Goal: Task Accomplishment & Management: Complete application form

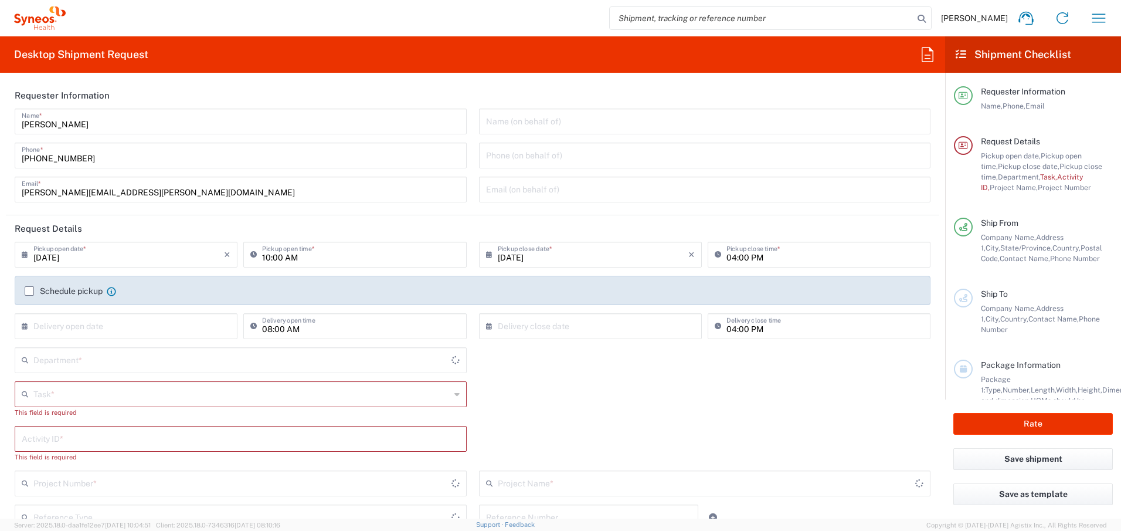
type input "[GEOGRAPHIC_DATA]"
type input "4510"
type input "Syneos Health Canada LP- [GEOGRAPHIC_DATA]"
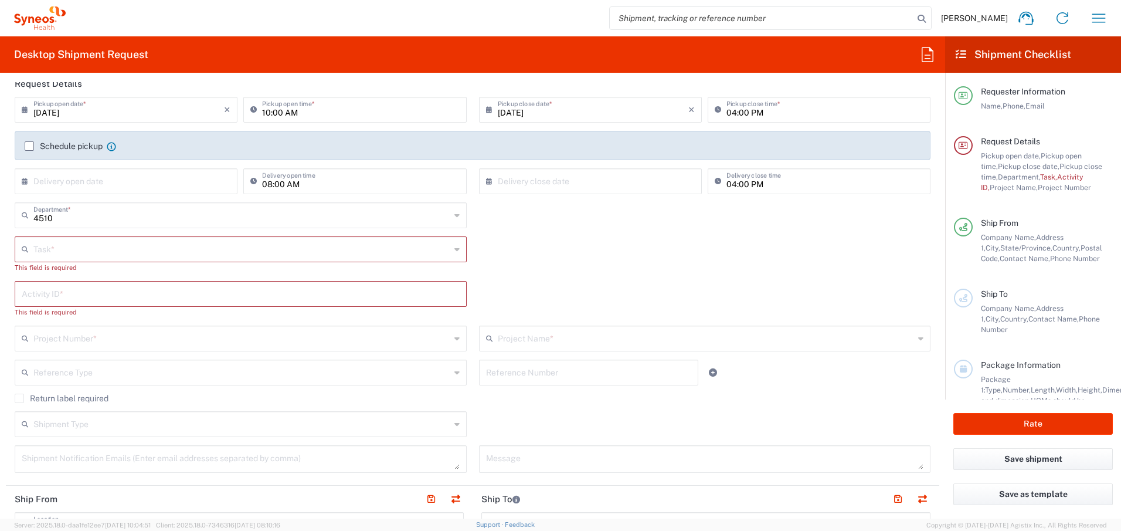
scroll to position [160, 0]
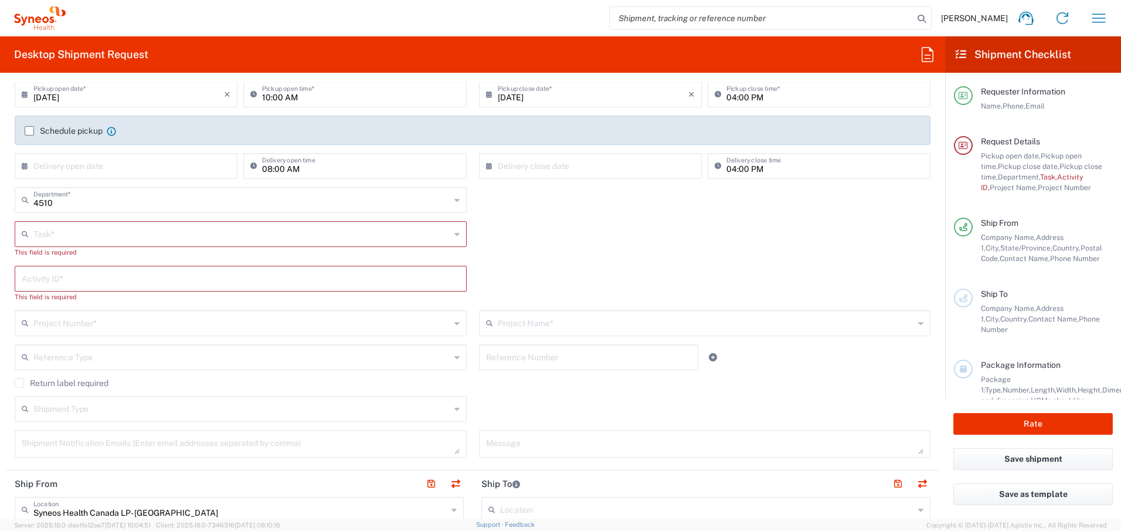
click at [32, 131] on label "Schedule pickup" at bounding box center [64, 130] width 78 height 9
click at [29, 131] on input "Schedule pickup" at bounding box center [29, 131] width 0 height 0
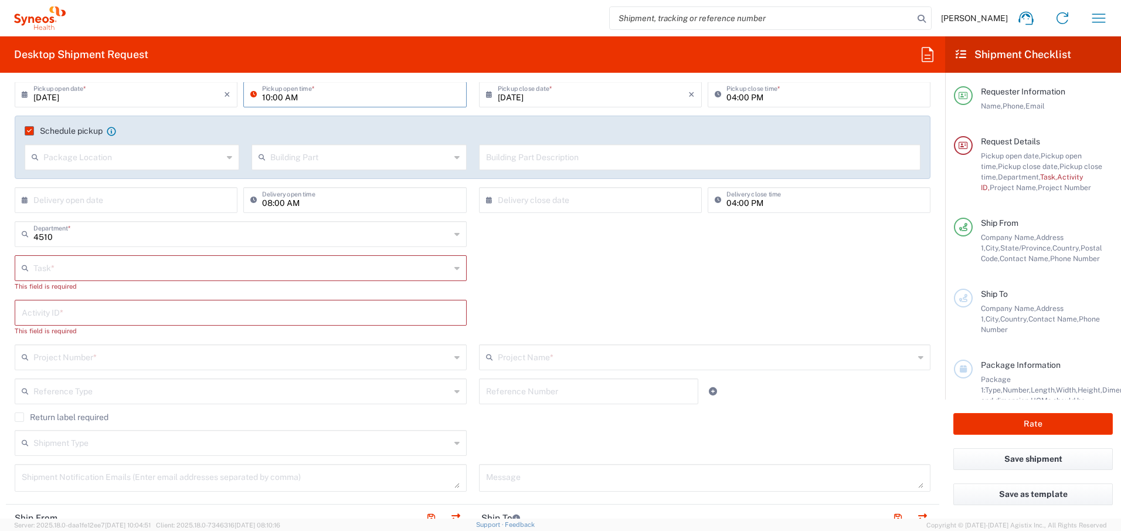
click at [265, 96] on input "10:00 AM" at bounding box center [360, 93] width 197 height 21
type input "01:00 PM"
click at [727, 96] on input "04:00 PM" at bounding box center [825, 93] width 197 height 21
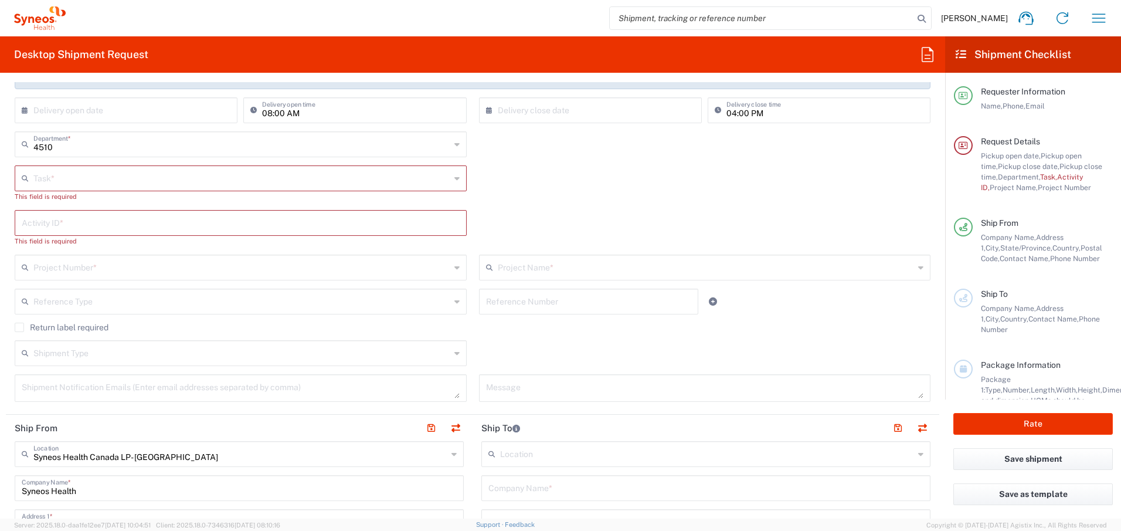
scroll to position [250, 0]
type input "05:00 PM"
click at [80, 177] on input "text" at bounding box center [241, 177] width 417 height 21
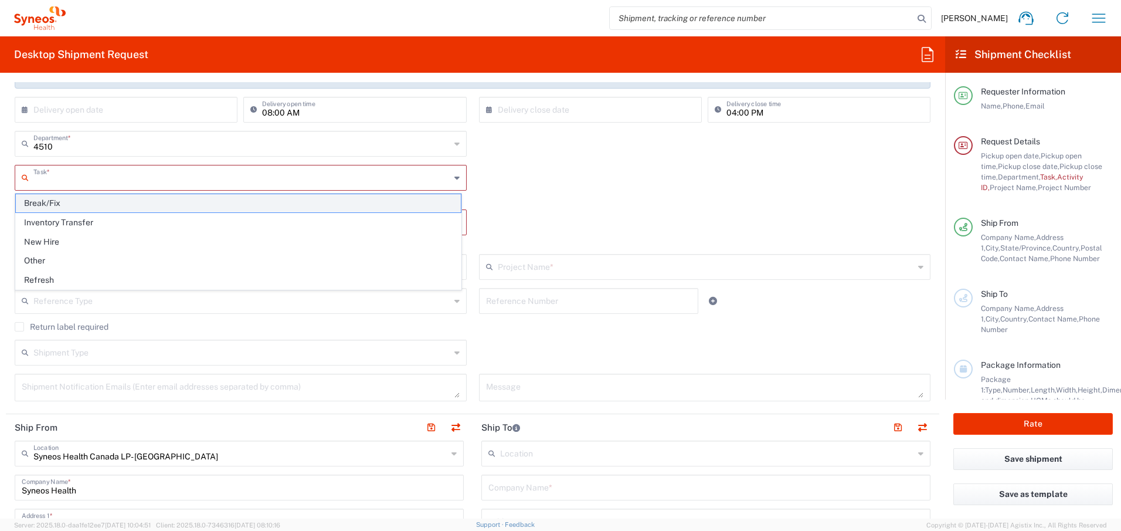
click at [80, 204] on span "Break/Fix" at bounding box center [238, 203] width 445 height 18
type input "Break/Fix"
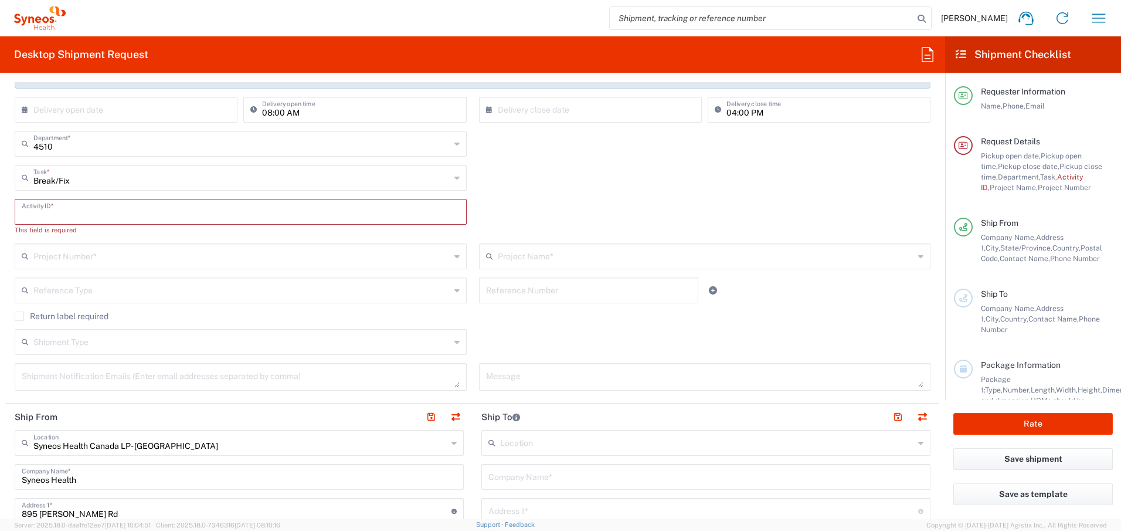
click at [94, 212] on input "text" at bounding box center [241, 211] width 438 height 21
paste input "INC2640953"
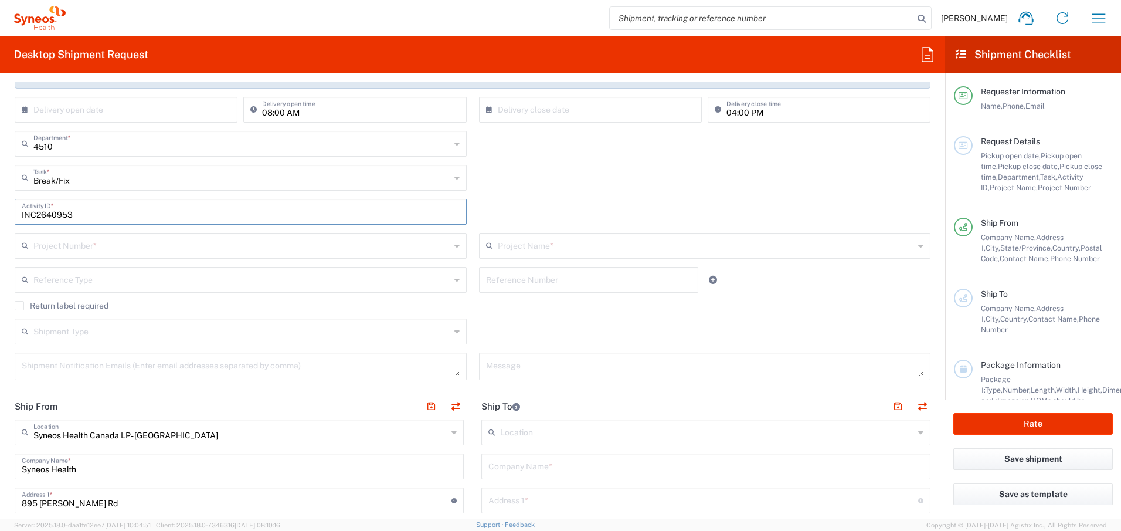
type input "INC2640953"
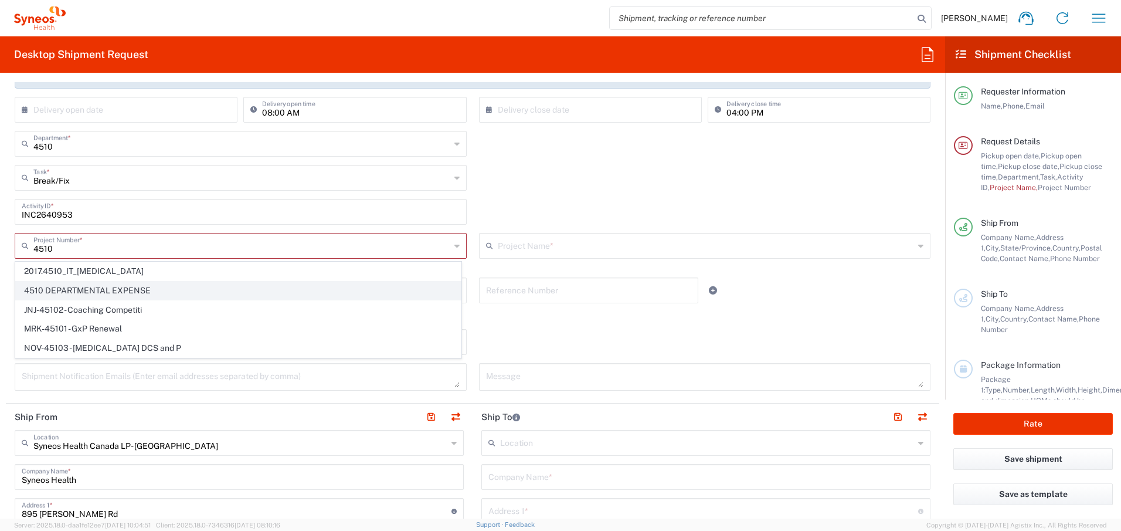
click at [165, 289] on span "4510 DEPARTMENTAL EXPENSE" at bounding box center [238, 291] width 445 height 18
type input "4510 DEPARTMENTAL EXPENSE"
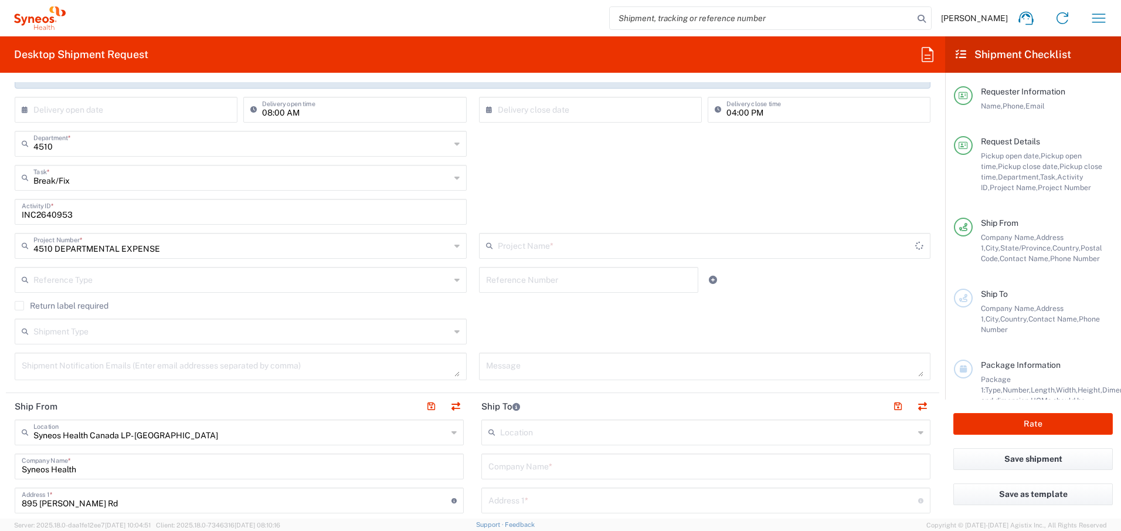
type input "4510 DEPARTMENTAL EXPENSE"
click at [20, 304] on label "Return label required" at bounding box center [62, 305] width 94 height 9
click at [19, 306] on input "Return label required" at bounding box center [19, 306] width 0 height 0
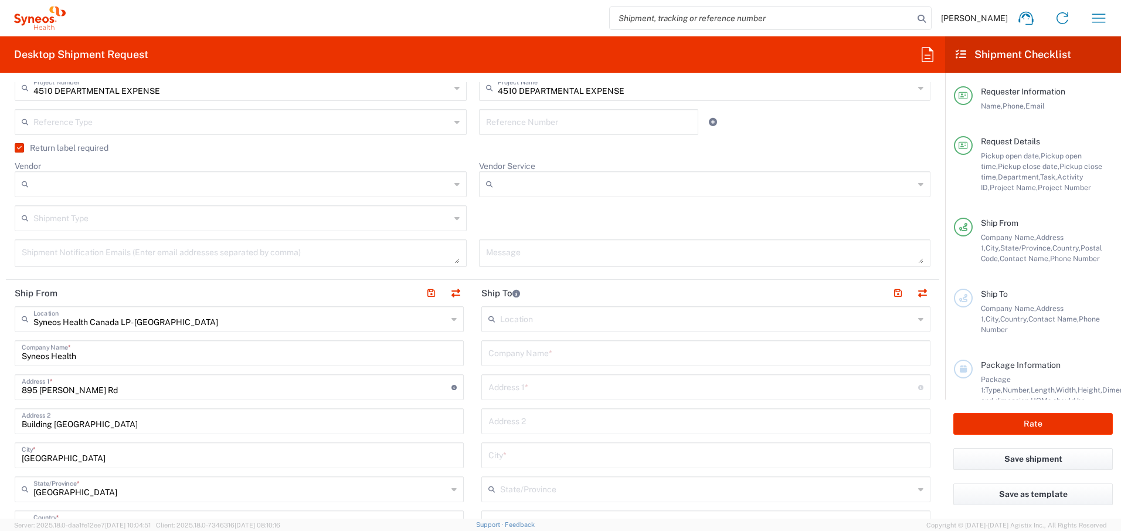
scroll to position [415, 0]
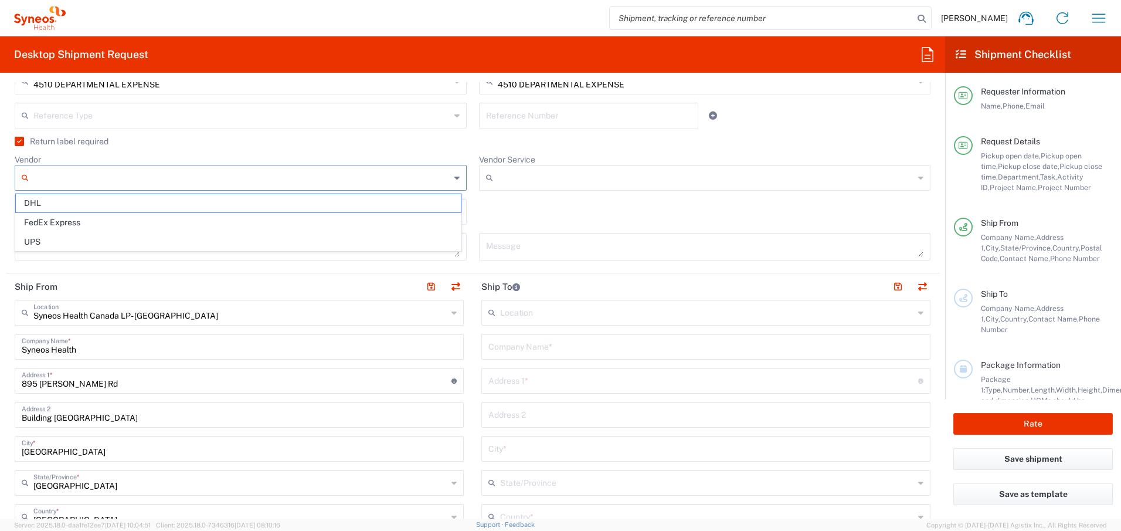
click at [310, 179] on input "Vendor" at bounding box center [241, 177] width 417 height 19
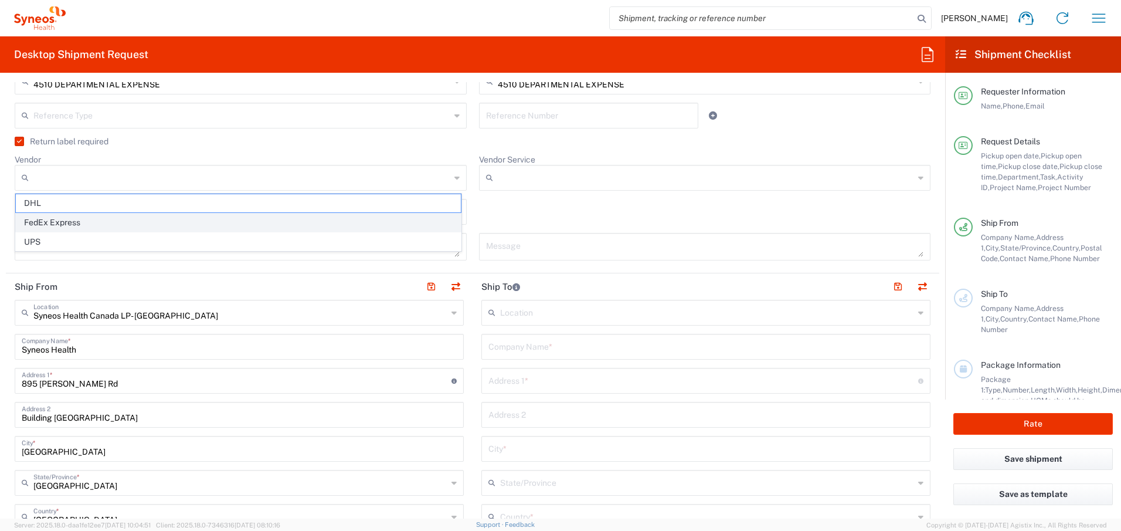
click at [301, 224] on span "FedEx Express" at bounding box center [238, 223] width 445 height 18
type input "FedEx Express"
click at [267, 216] on input "text" at bounding box center [241, 211] width 417 height 21
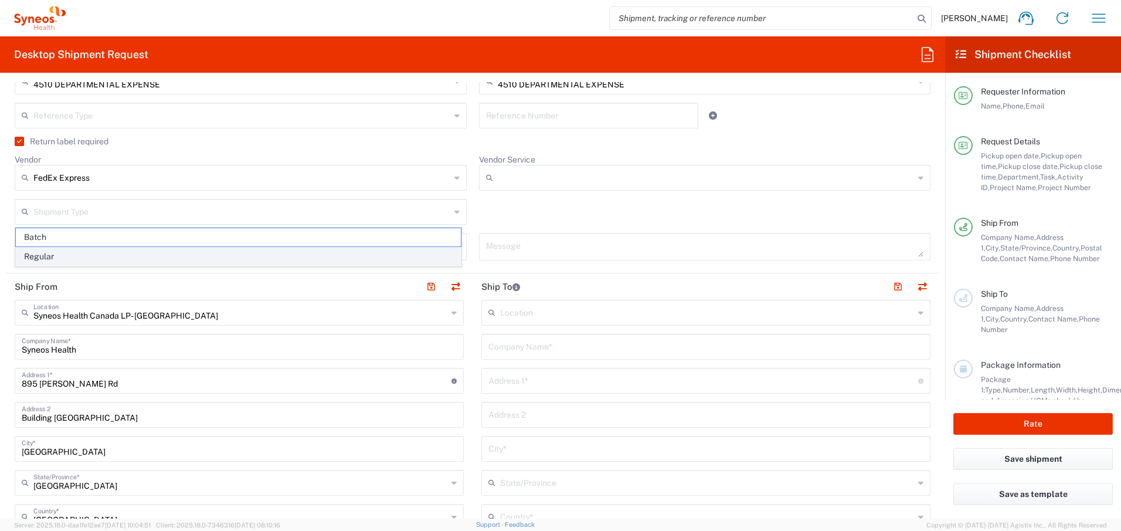
click at [272, 250] on span "Regular" at bounding box center [238, 257] width 445 height 18
type input "Regular"
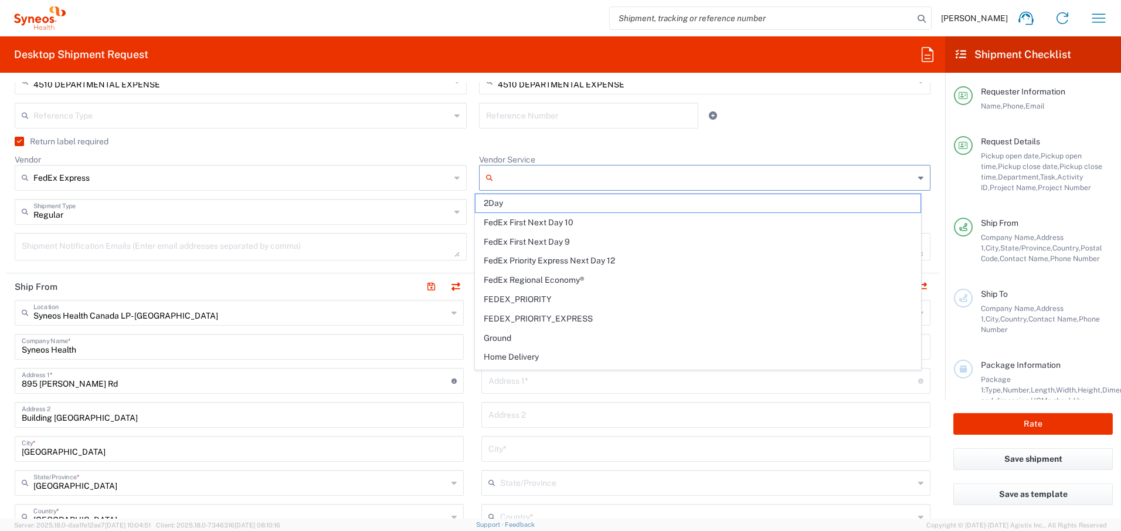
click at [516, 176] on input "Vendor Service" at bounding box center [706, 177] width 417 height 19
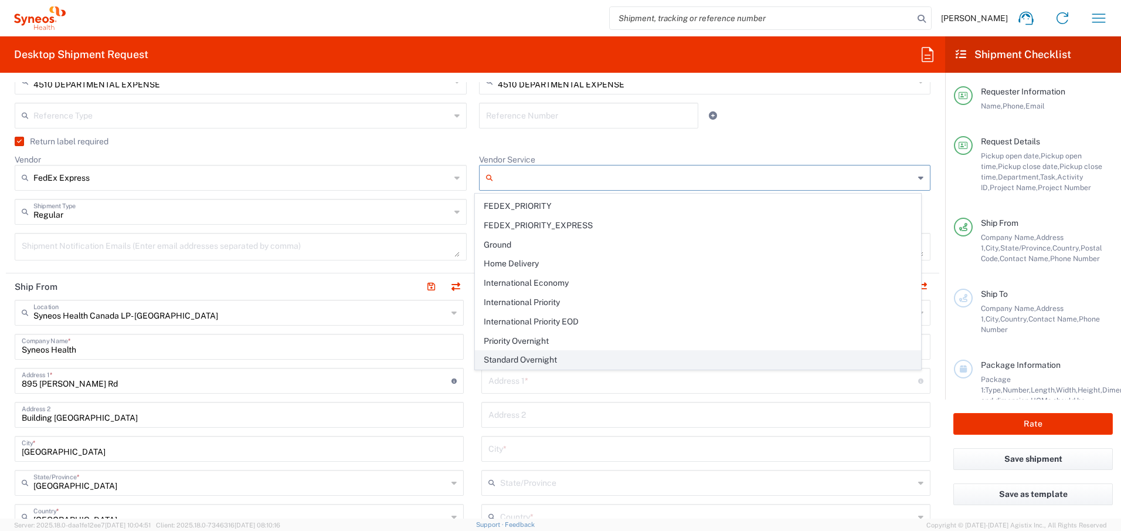
click at [526, 363] on span "Standard Overnight" at bounding box center [698, 360] width 445 height 18
type input "Standard Overnight"
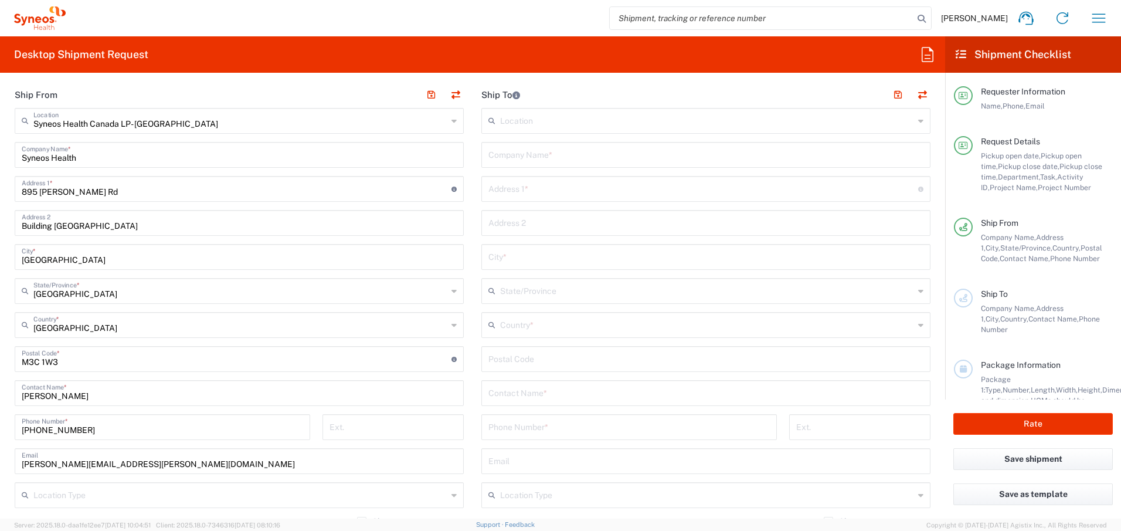
scroll to position [628, 0]
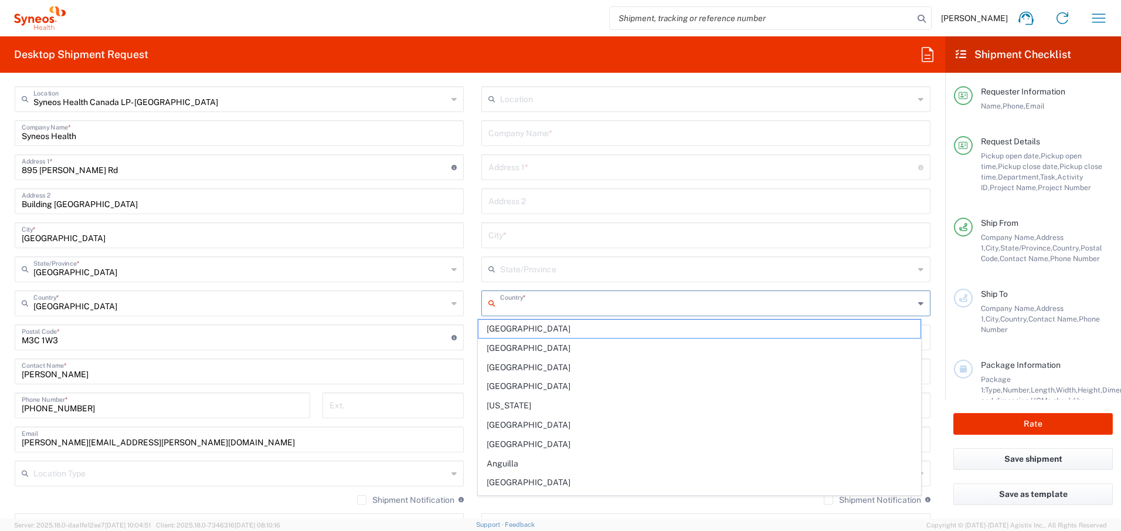
click at [511, 303] on input "text" at bounding box center [707, 302] width 414 height 21
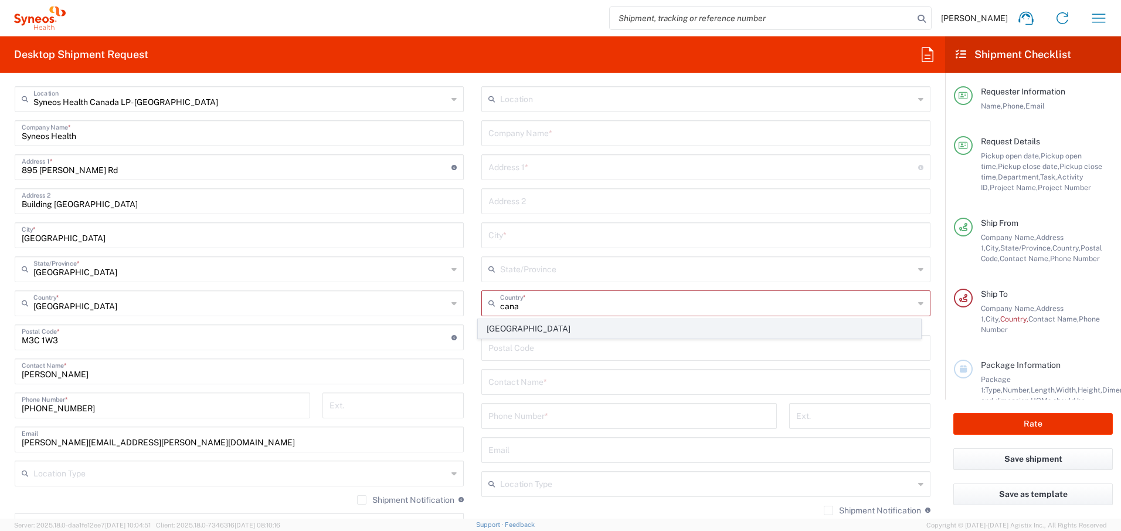
click at [500, 326] on span "[GEOGRAPHIC_DATA]" at bounding box center [700, 329] width 443 height 18
type input "[GEOGRAPHIC_DATA]"
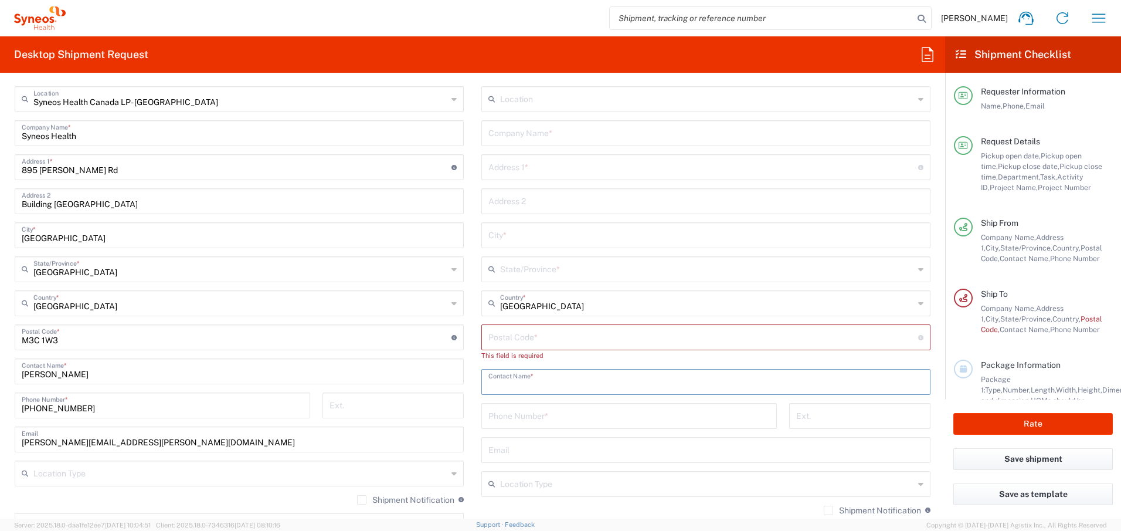
click at [507, 378] on input "text" at bounding box center [706, 381] width 435 height 21
paste input "[PERSON_NAME]"
type input "[PERSON_NAME]"
click at [506, 137] on input "text" at bounding box center [706, 132] width 435 height 21
paste input "[PERSON_NAME]"
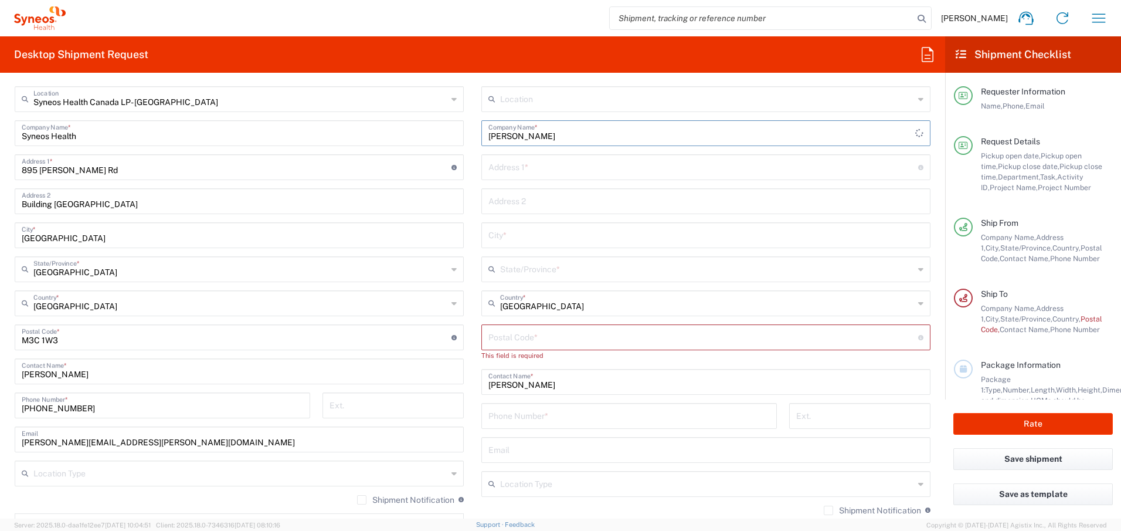
type input "[PERSON_NAME]"
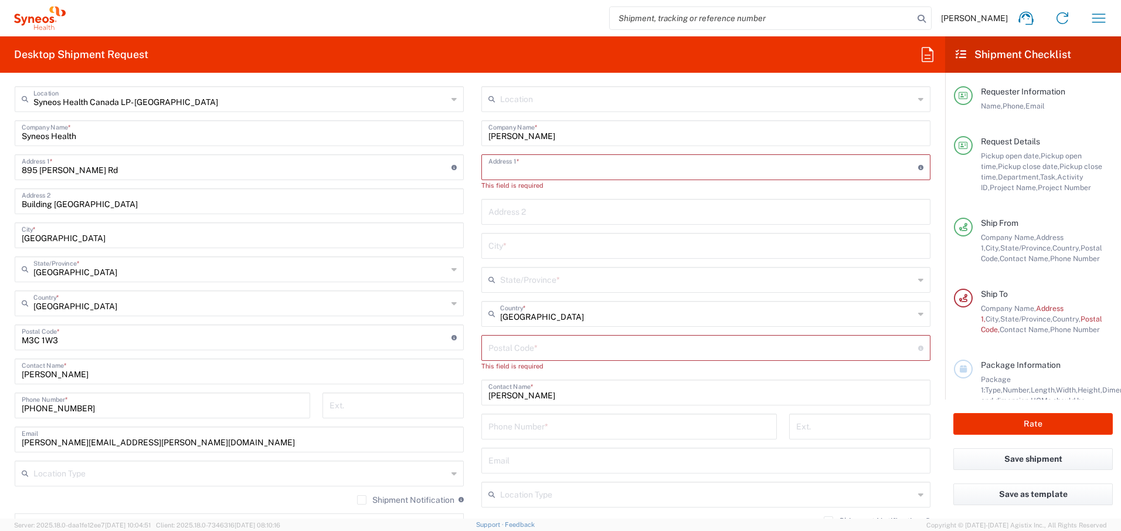
paste input "[STREET_ADDRESS][PERSON_NAME]"
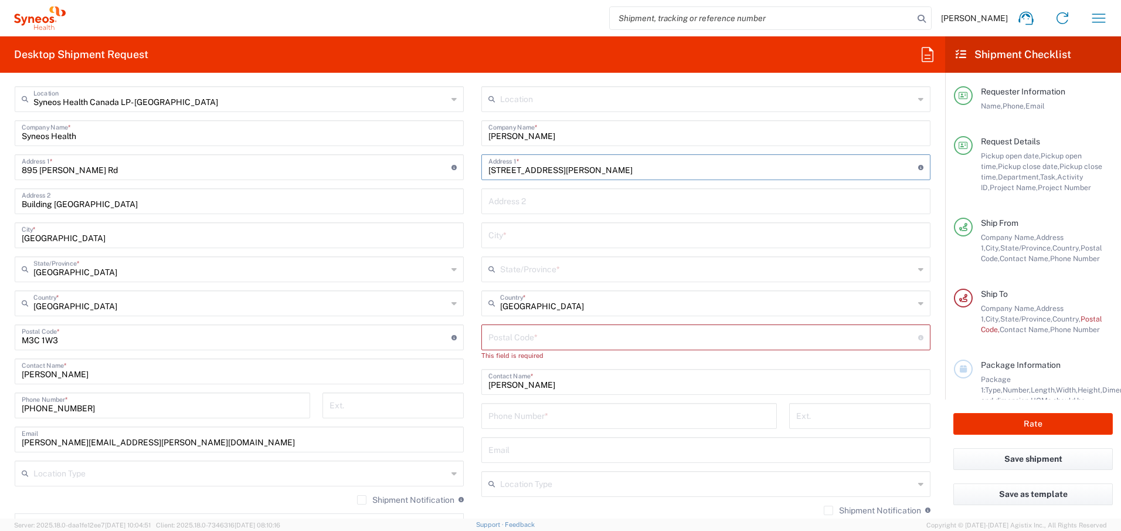
type input "[STREET_ADDRESS][PERSON_NAME]"
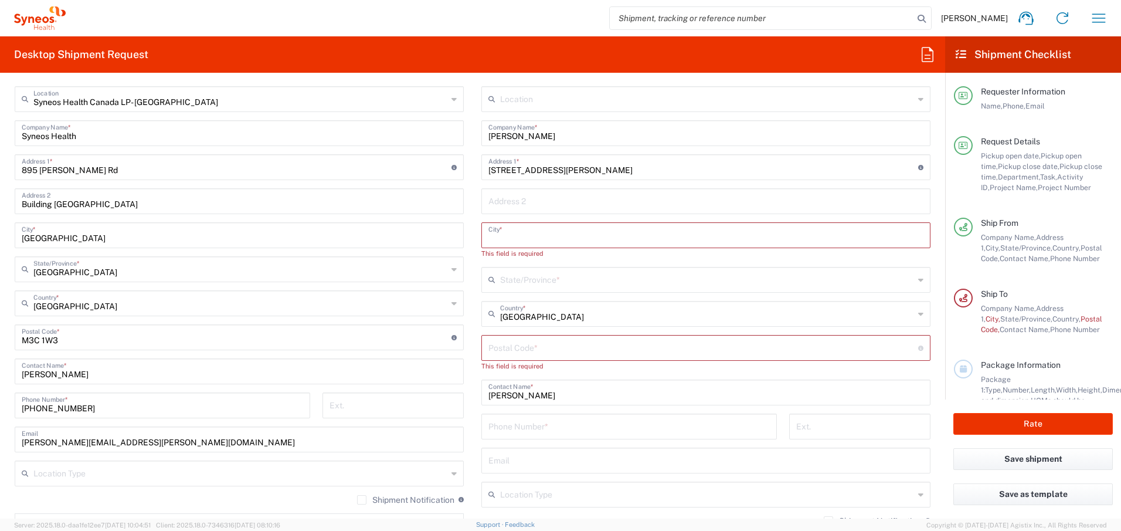
paste input "[GEOGRAPHIC_DATA][PERSON_NAME]"
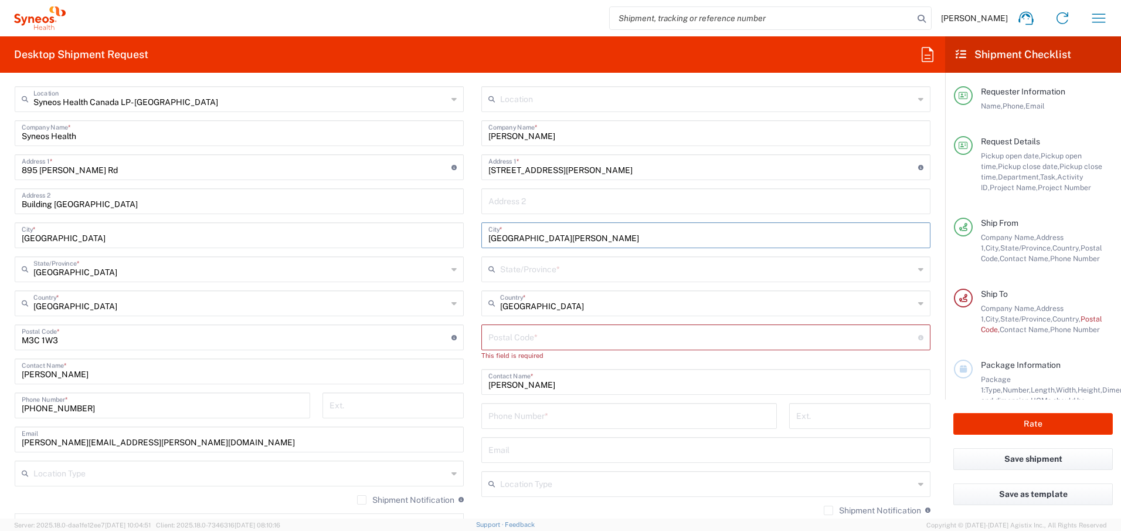
type input "[GEOGRAPHIC_DATA][PERSON_NAME]"
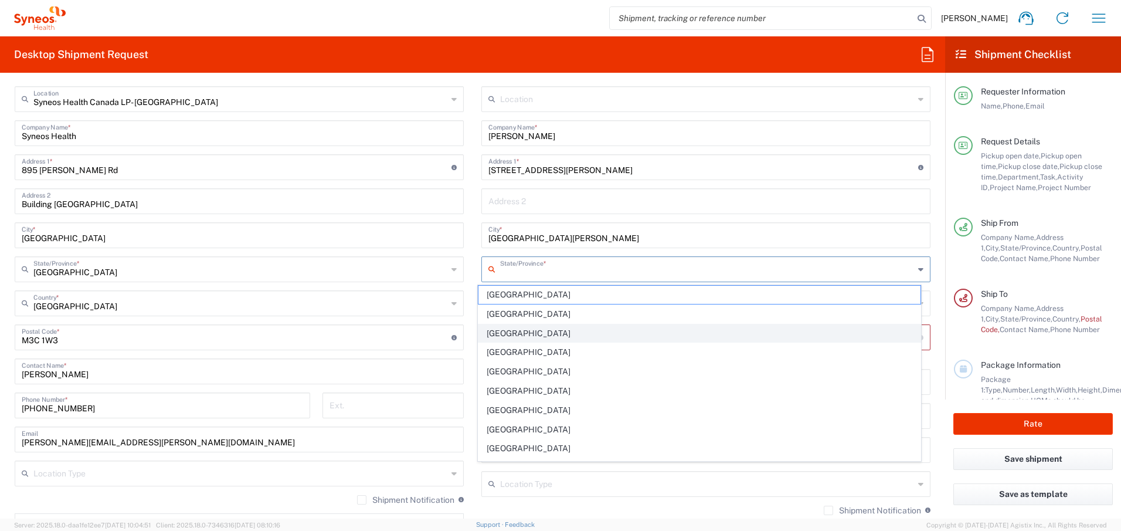
scroll to position [74, 0]
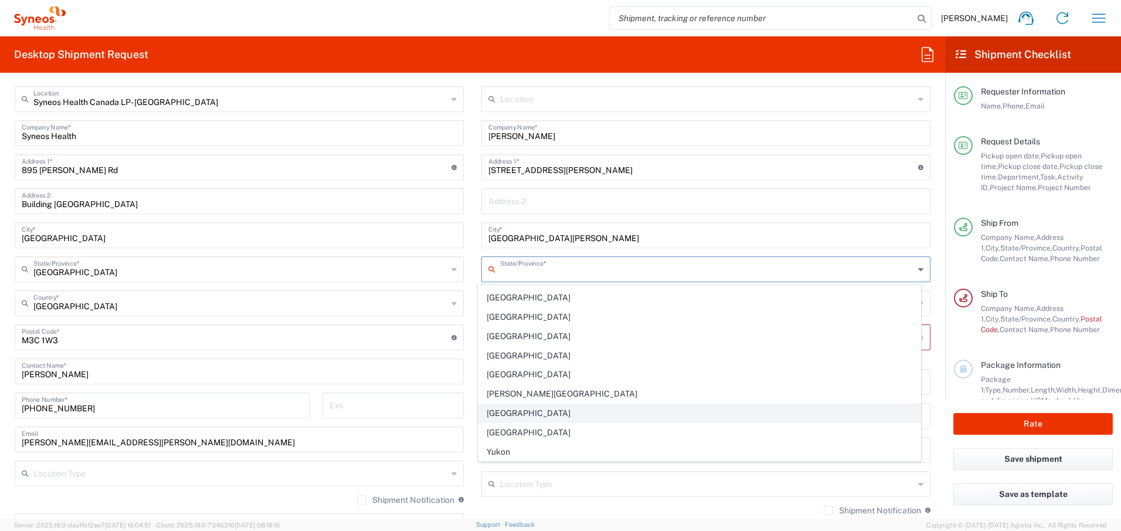
click at [516, 410] on span "[GEOGRAPHIC_DATA]" at bounding box center [700, 413] width 443 height 18
type input "[GEOGRAPHIC_DATA]"
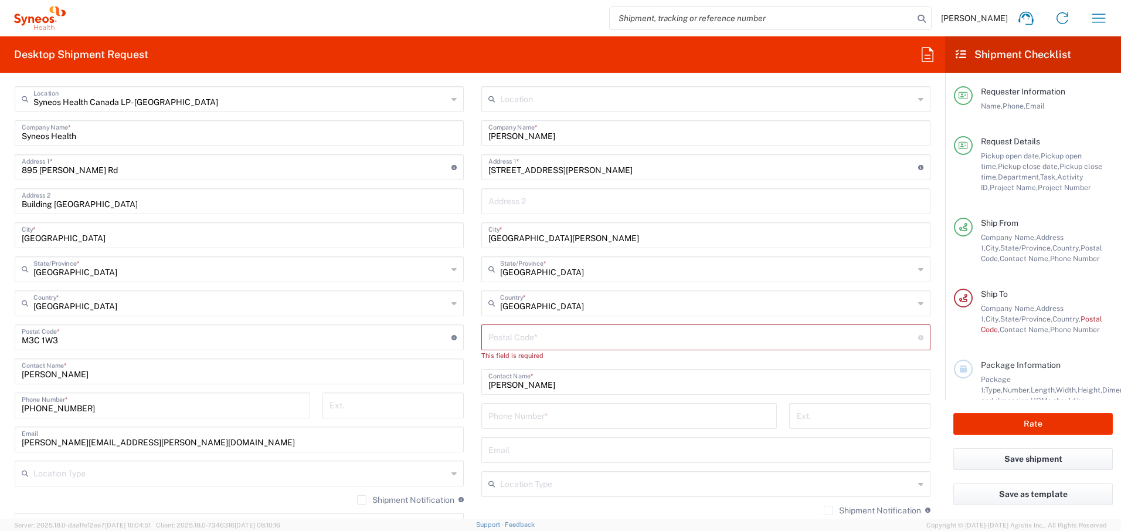
type input "[GEOGRAPHIC_DATA]"
paste input "J2W2T4"
type input "J2W 2T4"
paste input "15147465272"
type input "15147465272"
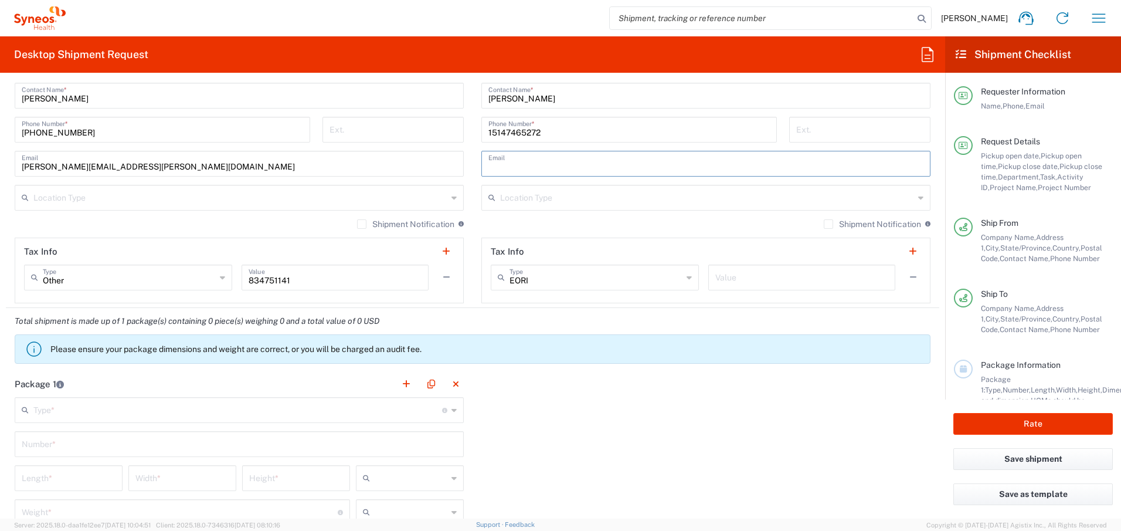
scroll to position [933, 0]
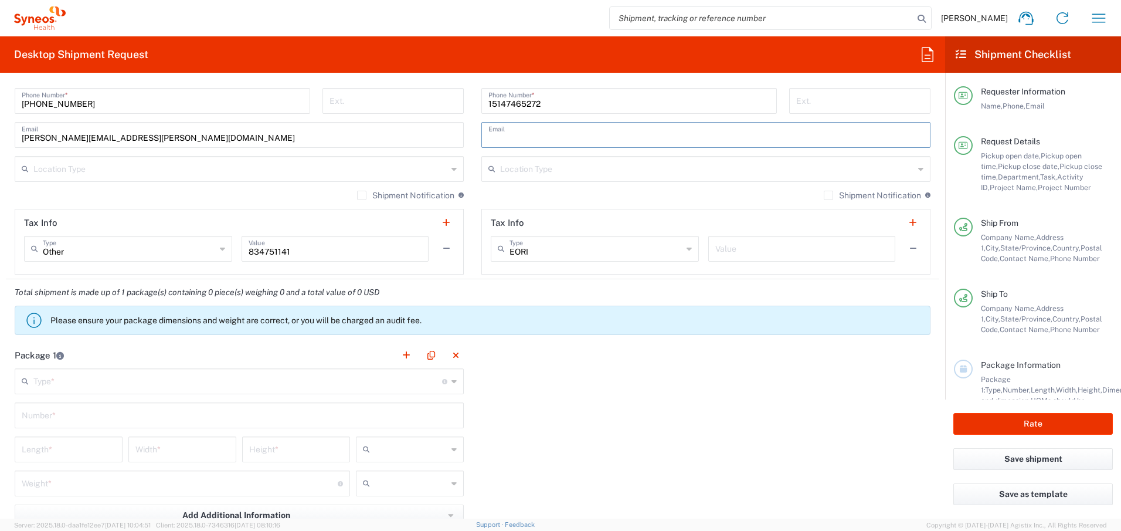
paste input "[PERSON_NAME][EMAIL_ADDRESS][DOMAIN_NAME]"
type input "[PERSON_NAME][EMAIL_ADDRESS][DOMAIN_NAME]"
click at [392, 164] on input "text" at bounding box center [240, 168] width 414 height 21
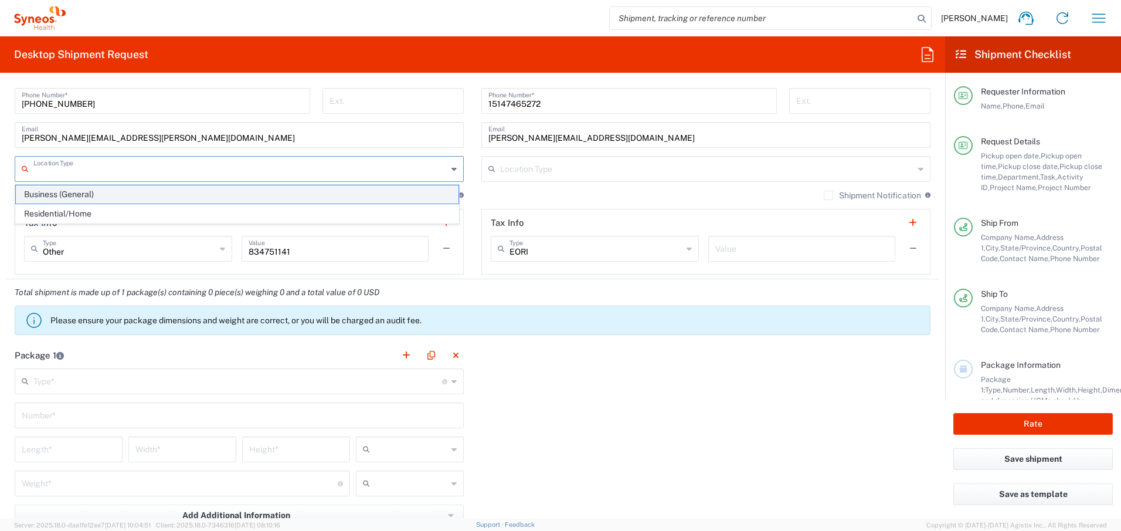
click at [365, 199] on span "Business (General)" at bounding box center [237, 194] width 443 height 18
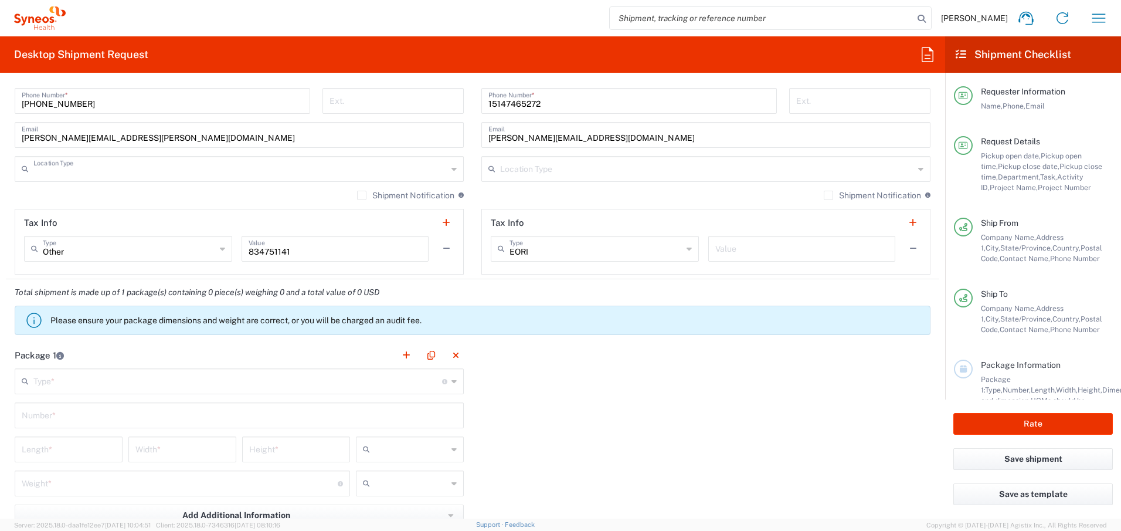
type input "Business (General)"
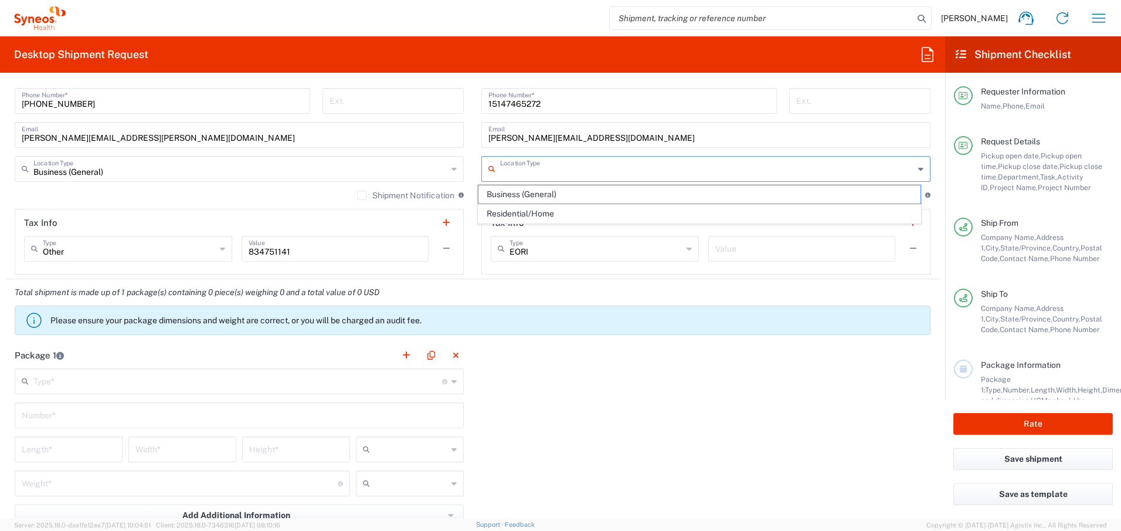
click at [587, 169] on input "text" at bounding box center [707, 168] width 414 height 21
click at [577, 210] on span "Residential/Home" at bounding box center [700, 214] width 443 height 18
type input "Residential/Home"
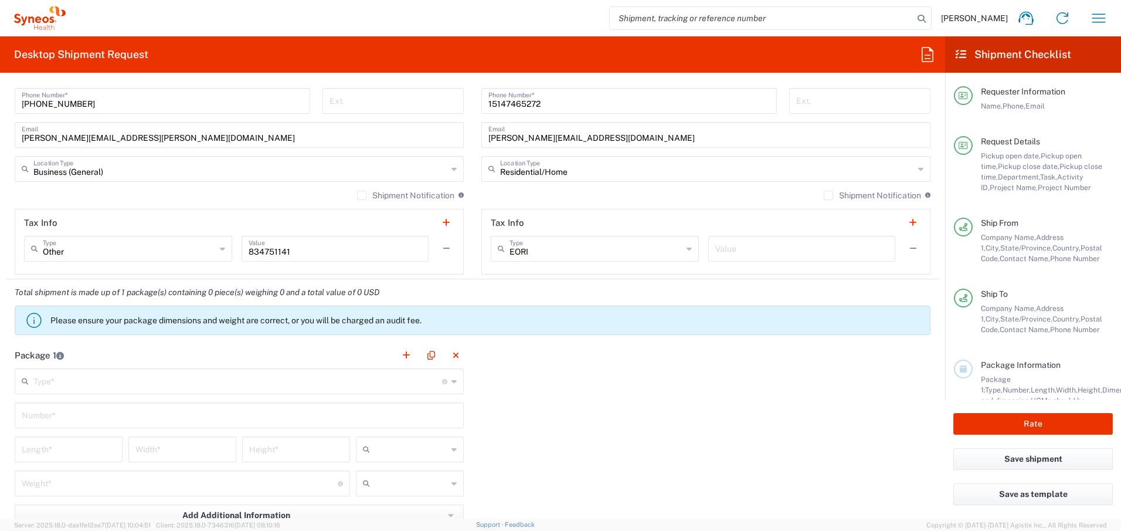
click at [824, 192] on label "Shipment Notification" at bounding box center [872, 195] width 97 height 9
click at [829, 195] on input "Shipment Notification" at bounding box center [829, 195] width 0 height 0
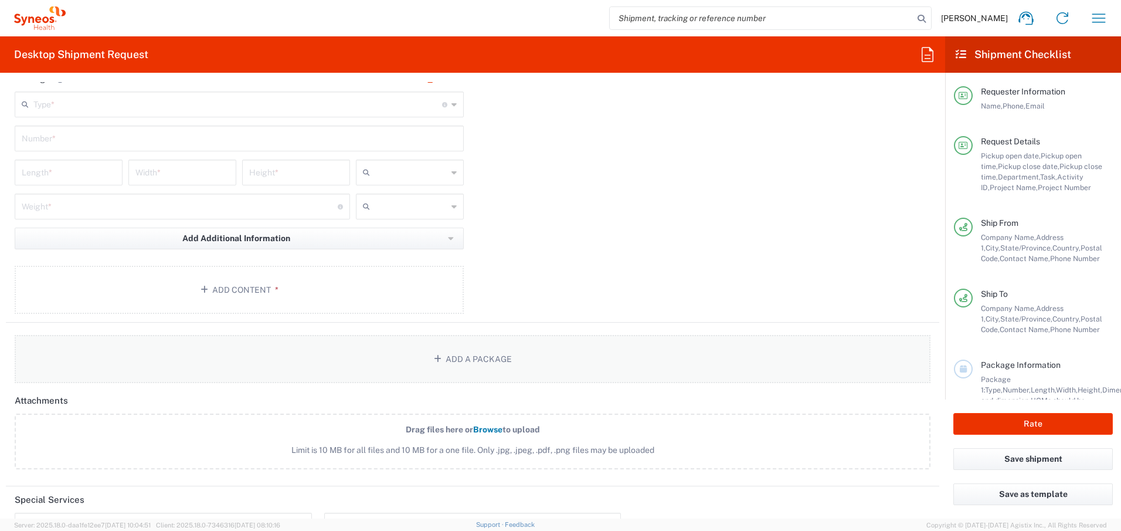
scroll to position [1194, 0]
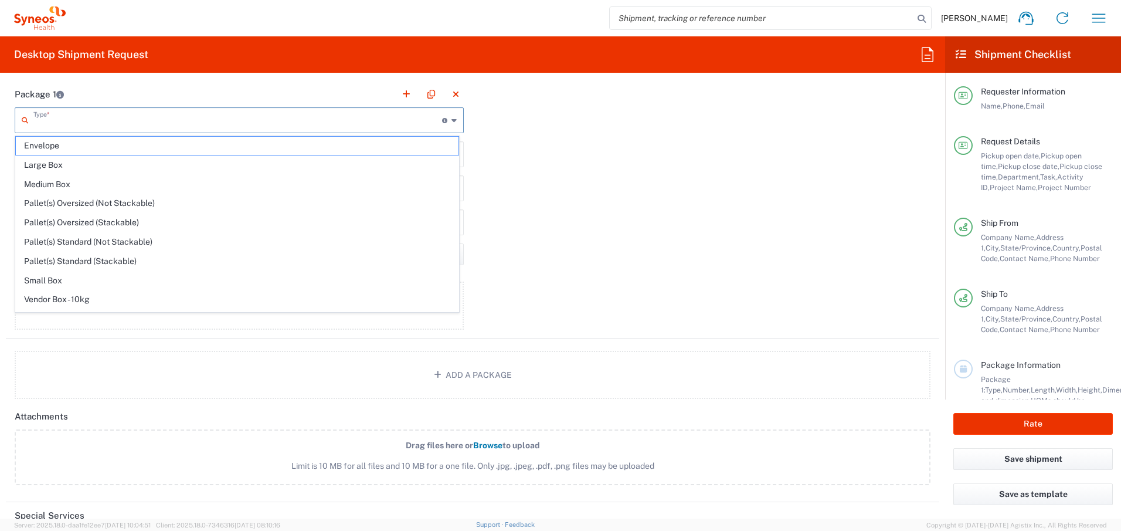
click at [181, 117] on input "text" at bounding box center [237, 119] width 409 height 21
click at [163, 181] on span "Medium Box" at bounding box center [237, 184] width 443 height 18
type input "Medium Box"
type input "13"
type input "11.5"
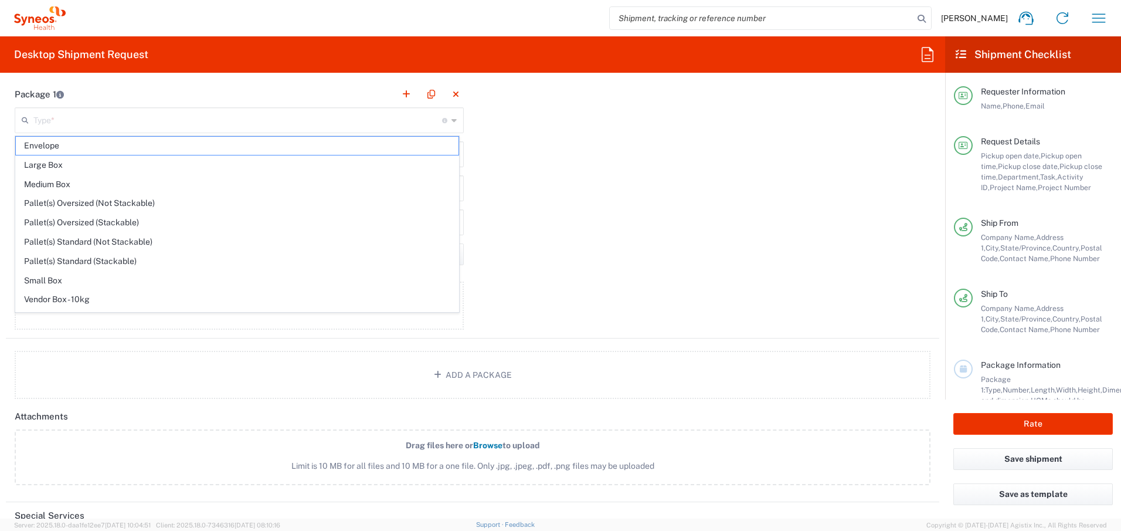
type input "2.5"
type input "in"
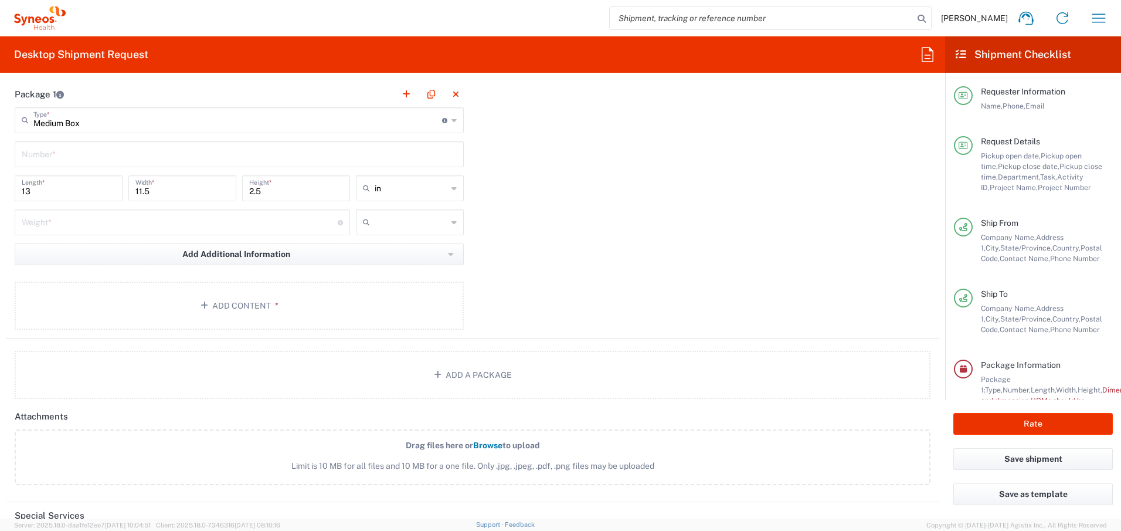
click at [109, 148] on input "text" at bounding box center [239, 153] width 435 height 21
type input "1"
click at [115, 218] on input "number" at bounding box center [180, 221] width 316 height 21
type input "7"
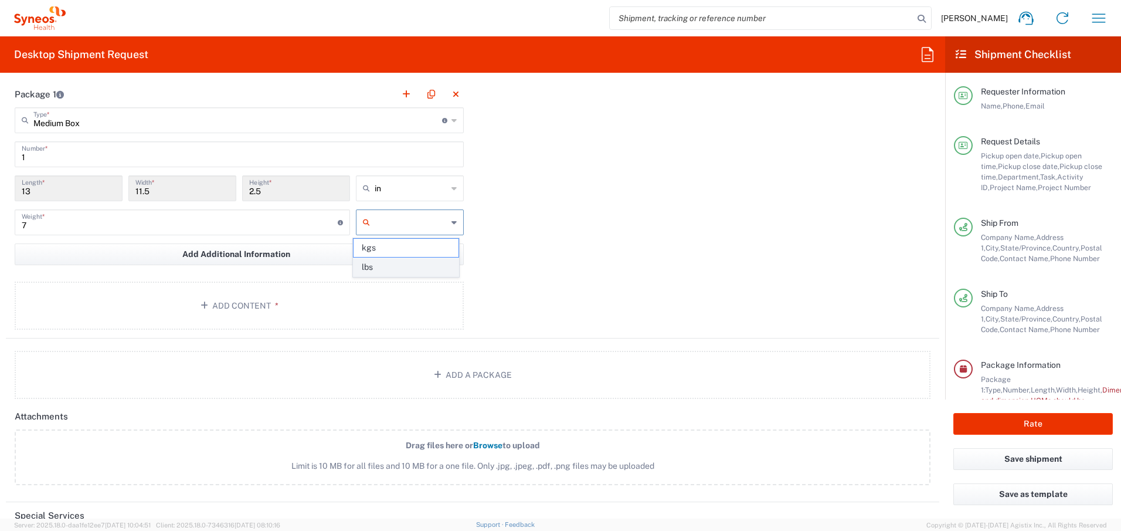
click at [383, 270] on span "lbs" at bounding box center [406, 267] width 104 height 18
type input "lbs"
click at [259, 304] on button "Add Content *" at bounding box center [239, 306] width 449 height 48
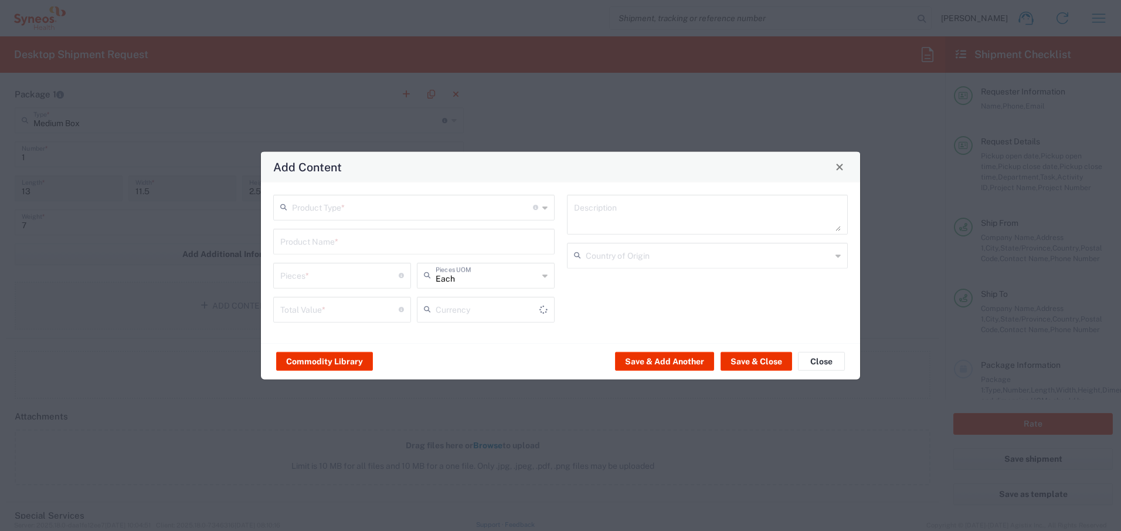
type input "US Dollar"
click at [361, 208] on input "text" at bounding box center [412, 206] width 241 height 21
click at [355, 251] on span "General Commodity" at bounding box center [414, 252] width 279 height 18
type input "General Commodity"
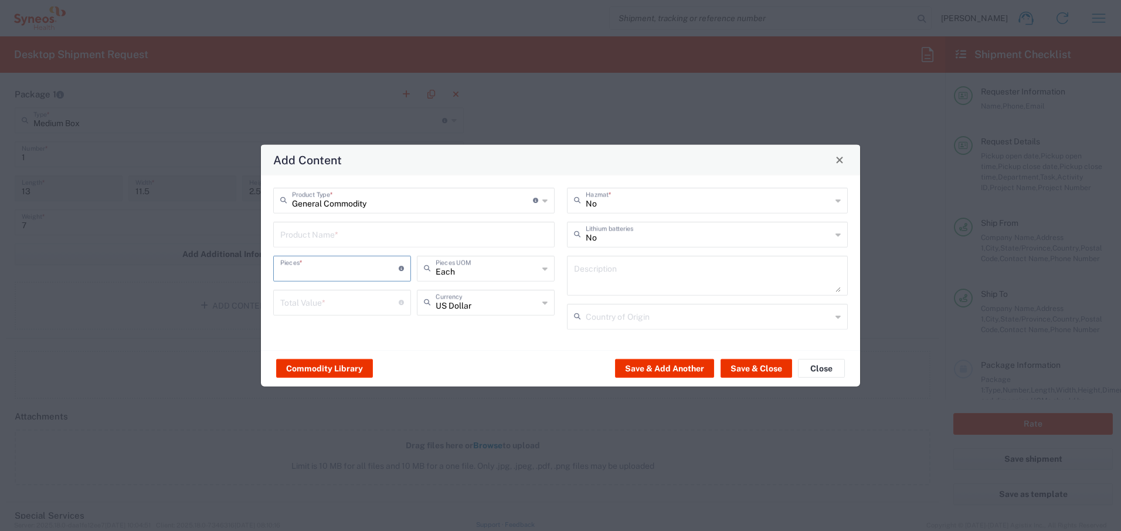
click at [335, 270] on input "number" at bounding box center [339, 267] width 118 height 21
type input "1"
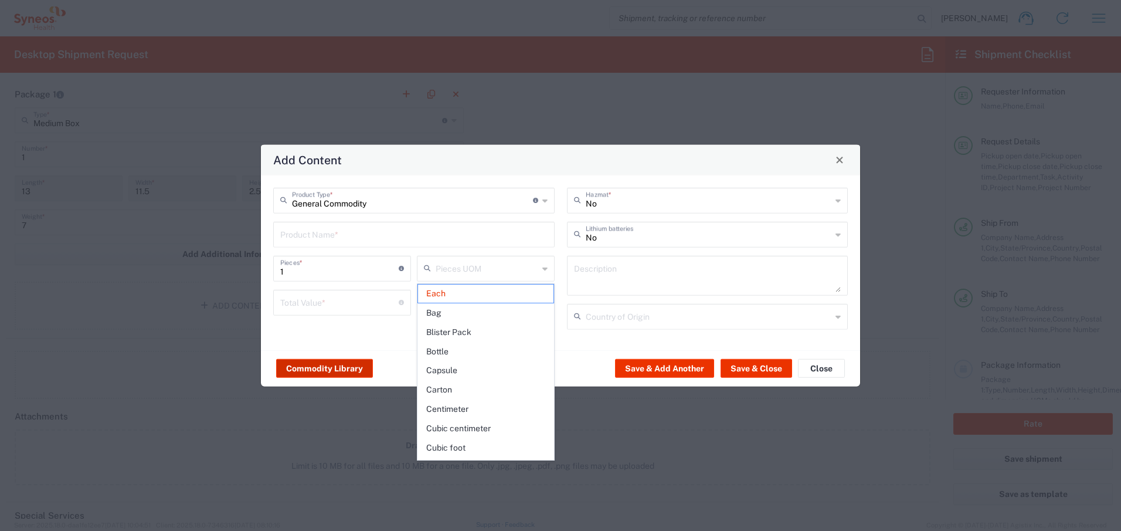
click at [331, 374] on button "Commodity Library" at bounding box center [324, 368] width 97 height 19
type input "Each"
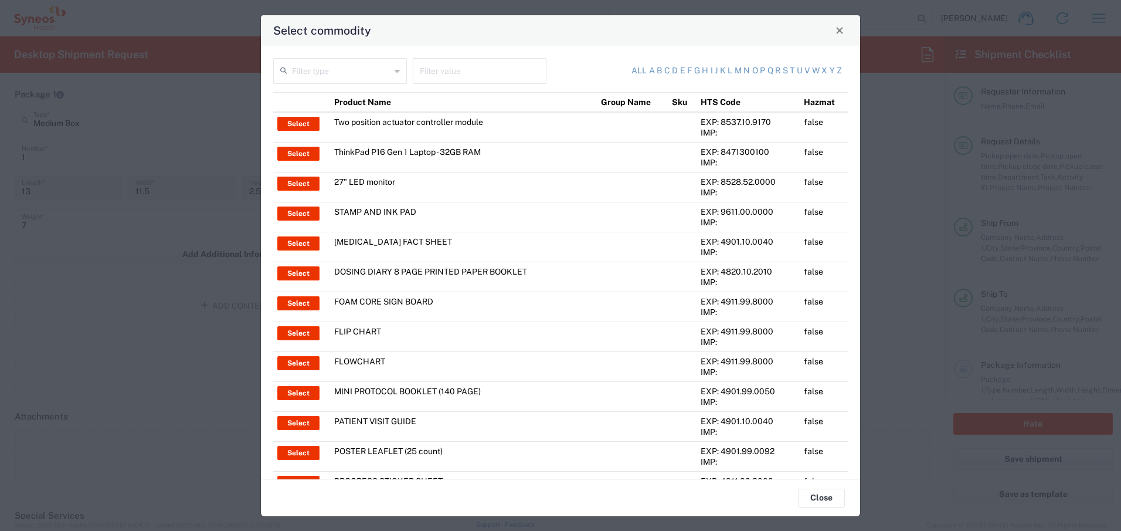
click at [348, 70] on input "text" at bounding box center [341, 70] width 99 height 21
click at [348, 88] on span "Product Name" at bounding box center [339, 96] width 129 height 18
type input "Product Name"
click at [452, 73] on input "text" at bounding box center [480, 70] width 120 height 21
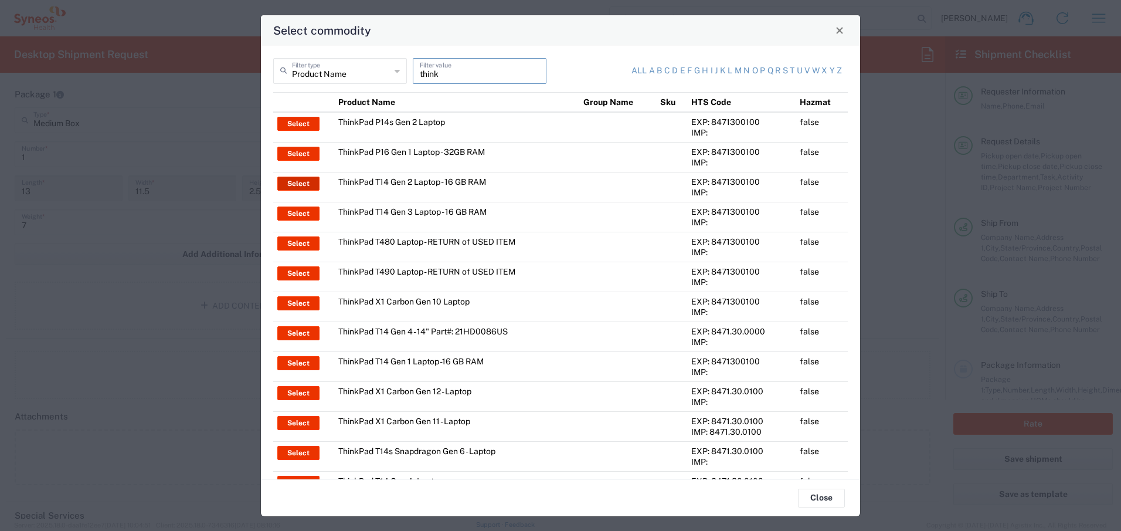
type input "think"
drag, startPoint x: 299, startPoint y: 181, endPoint x: 318, endPoint y: 187, distance: 20.1
click at [299, 181] on button "Select" at bounding box center [298, 184] width 42 height 14
type input "ThinkPad T14 Gen 2 Laptop - 16 GB RAM"
type textarea "Intel Core i7-1156G7 vProÂ® Processor - 14"- 16 GB RAM - 512 GB SSD"
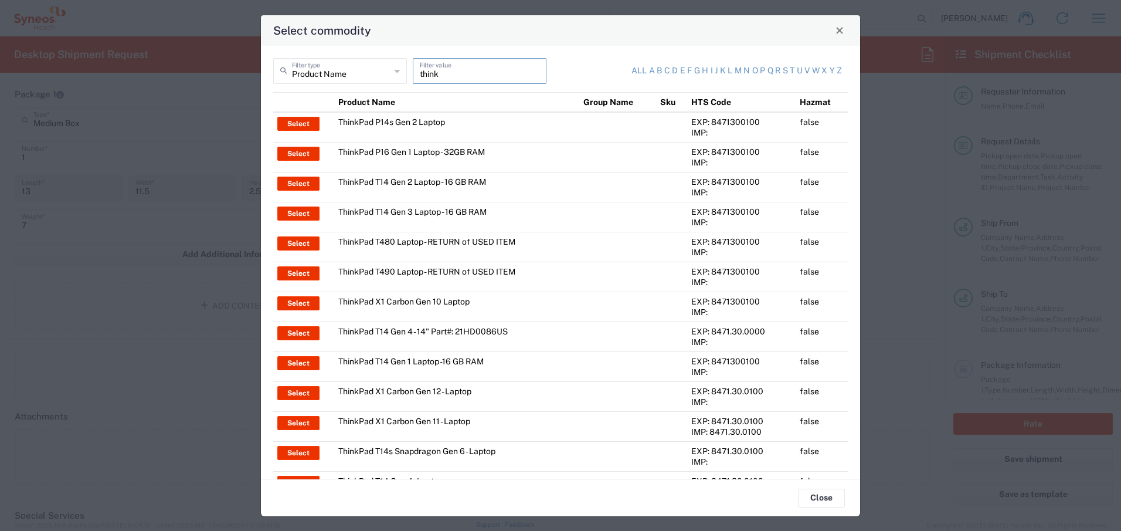
type input "[GEOGRAPHIC_DATA]"
type input "Yes"
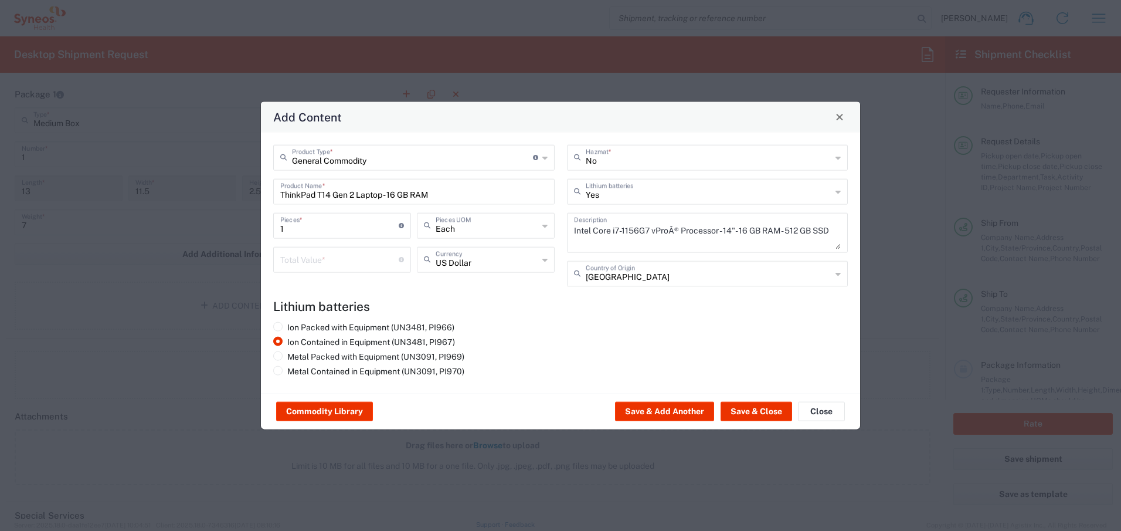
click at [328, 256] on input "number" at bounding box center [339, 258] width 118 height 21
type input "1700"
click at [758, 409] on button "Save & Close" at bounding box center [757, 411] width 72 height 19
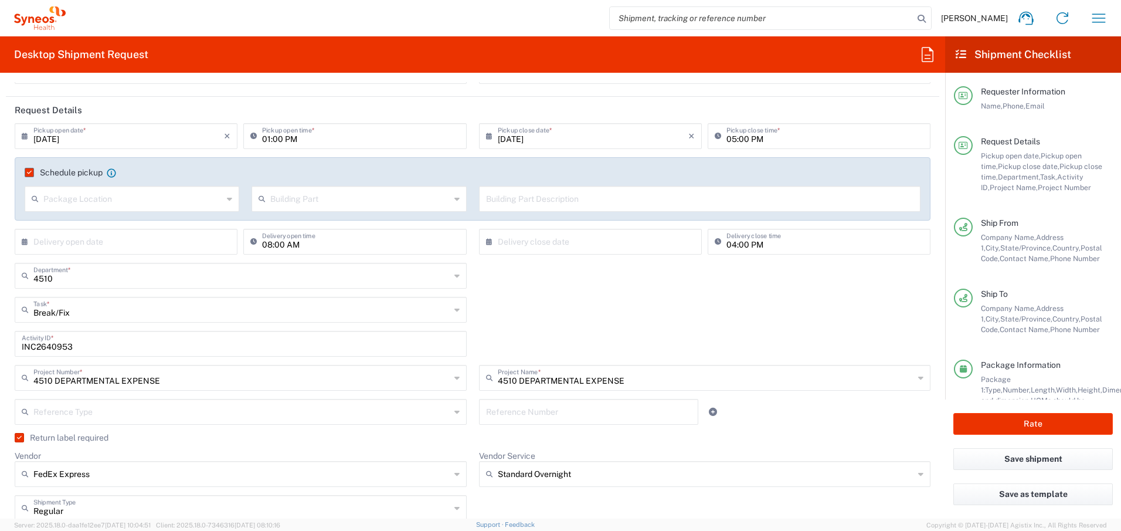
scroll to position [149, 0]
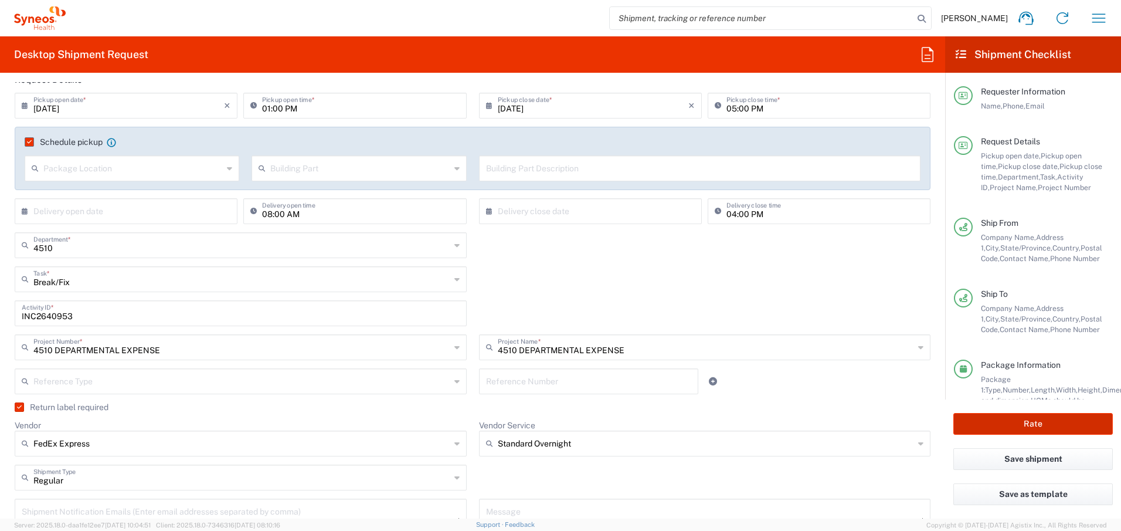
click at [1022, 422] on button "Rate" at bounding box center [1034, 424] width 160 height 22
type input "4510 DEPARTMENTAL EXPENSE"
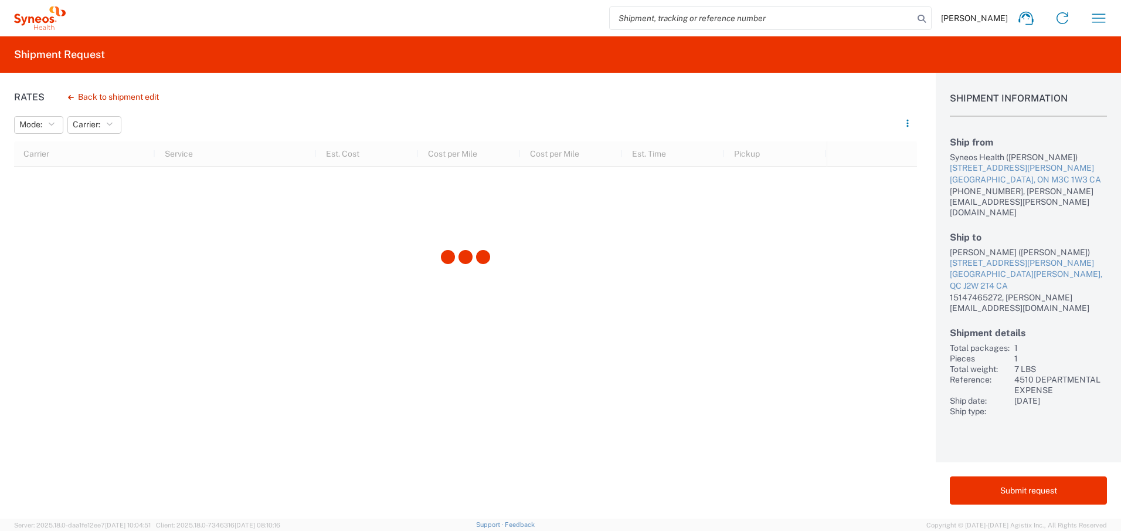
click at [958, 247] on div "[PERSON_NAME] ([PERSON_NAME])" at bounding box center [1028, 252] width 157 height 11
click at [987, 247] on div "[PERSON_NAME] ([PERSON_NAME])" at bounding box center [1028, 252] width 157 height 11
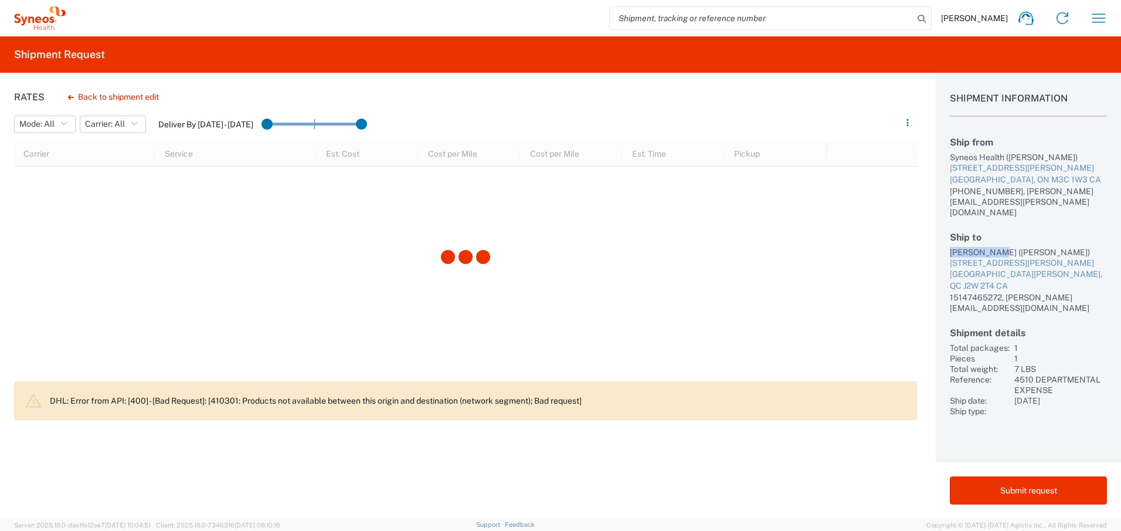
copy div "[PERSON_NAME]"
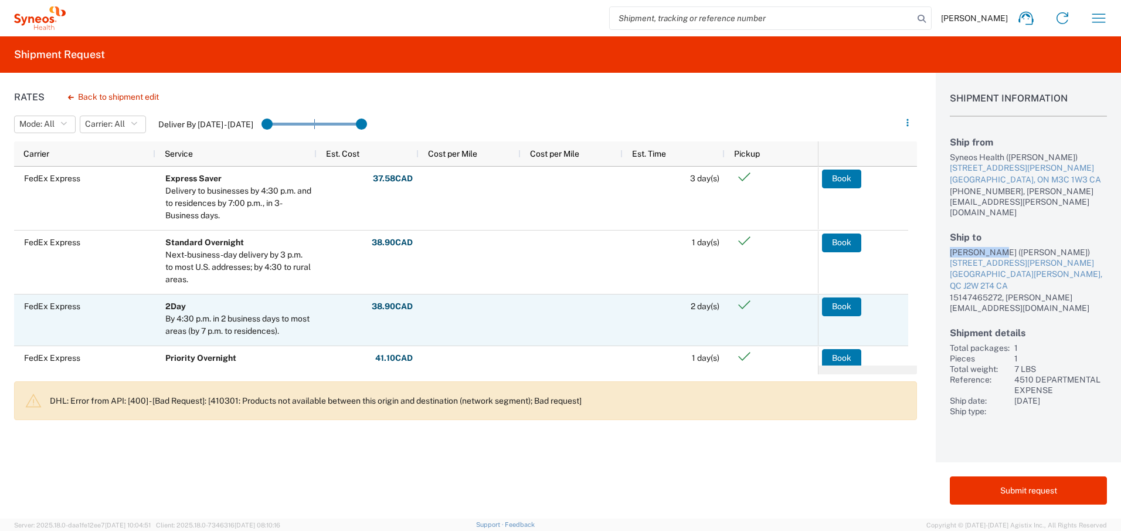
scroll to position [57, 0]
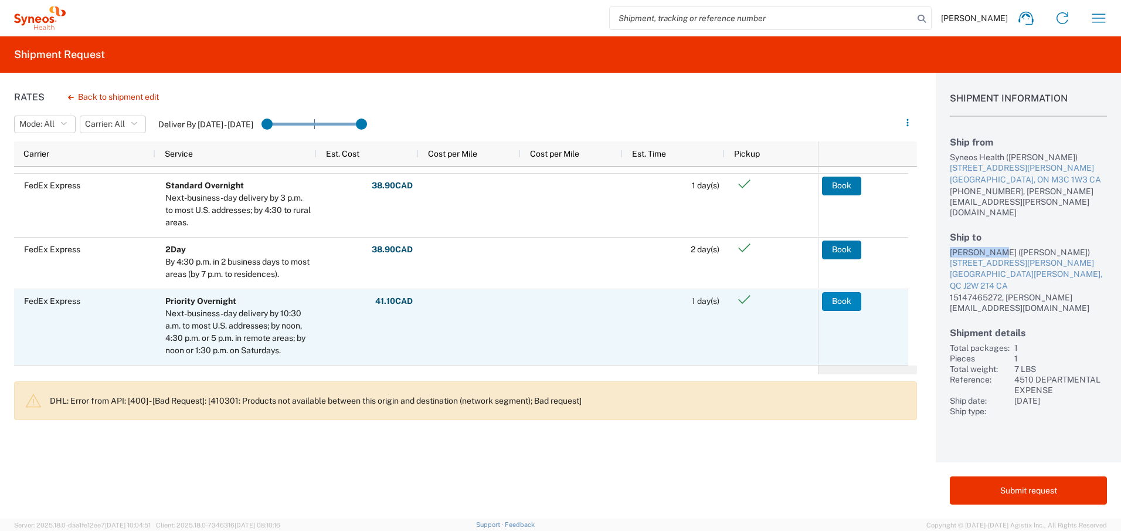
click at [834, 301] on button "Book" at bounding box center [841, 301] width 39 height 19
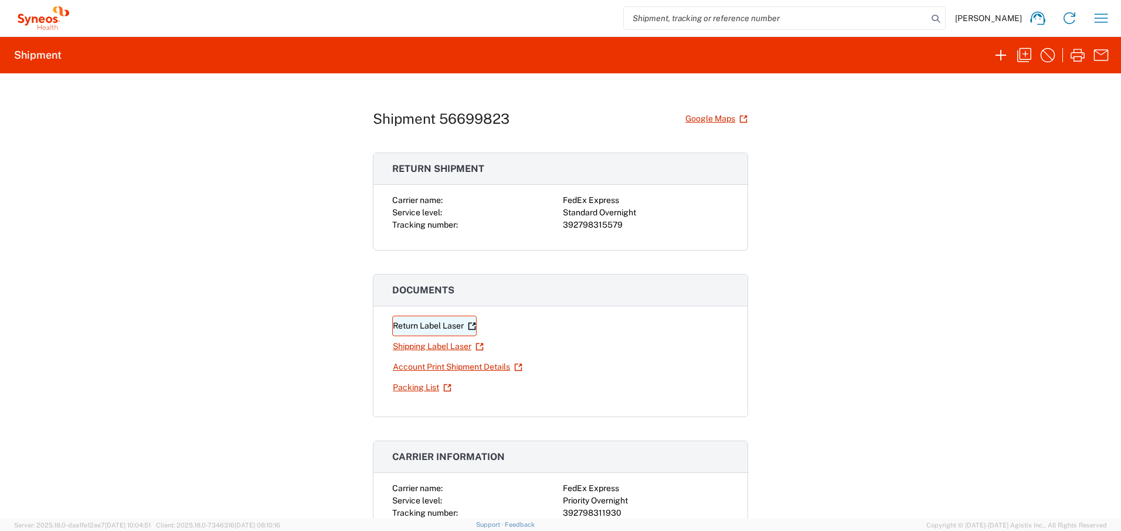
click at [432, 326] on link "Return Label Laser" at bounding box center [434, 326] width 84 height 21
click at [420, 348] on link "Shipping Label Laser" at bounding box center [438, 346] width 92 height 21
click at [1103, 18] on icon "button" at bounding box center [1101, 18] width 19 height 19
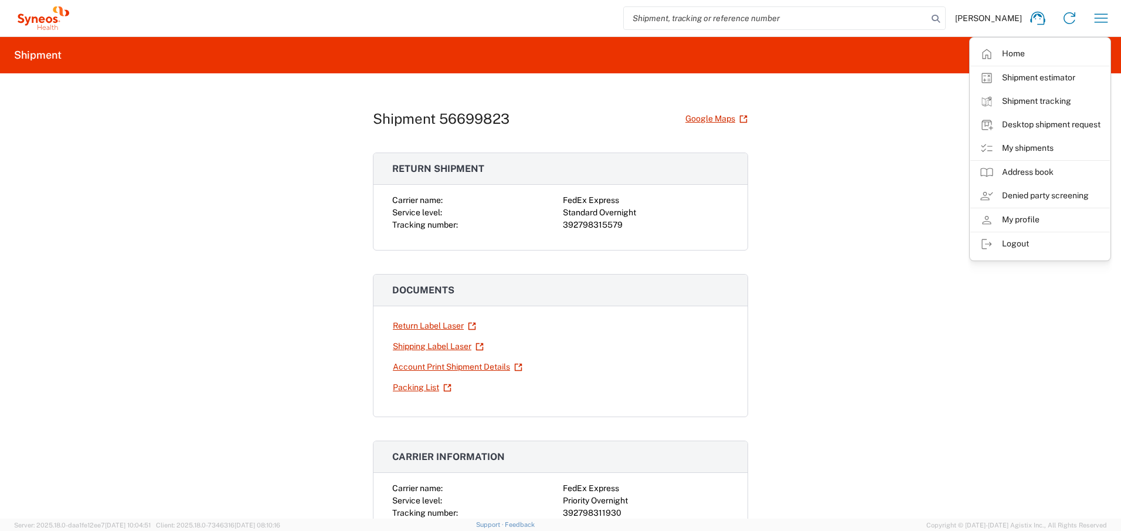
click at [1035, 150] on link "My shipments" at bounding box center [1041, 148] width 140 height 23
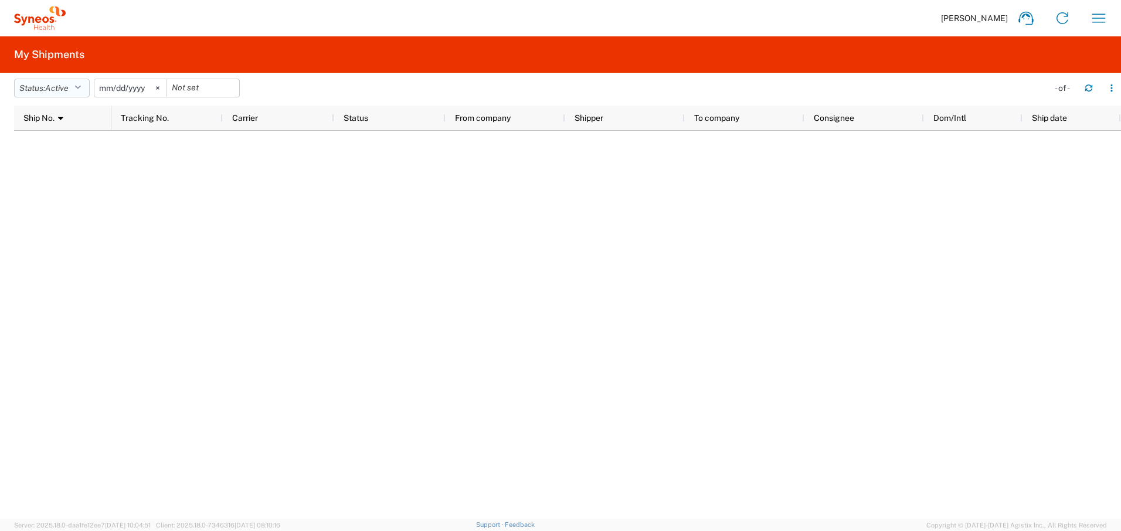
click at [55, 86] on span "Active" at bounding box center [56, 87] width 23 height 9
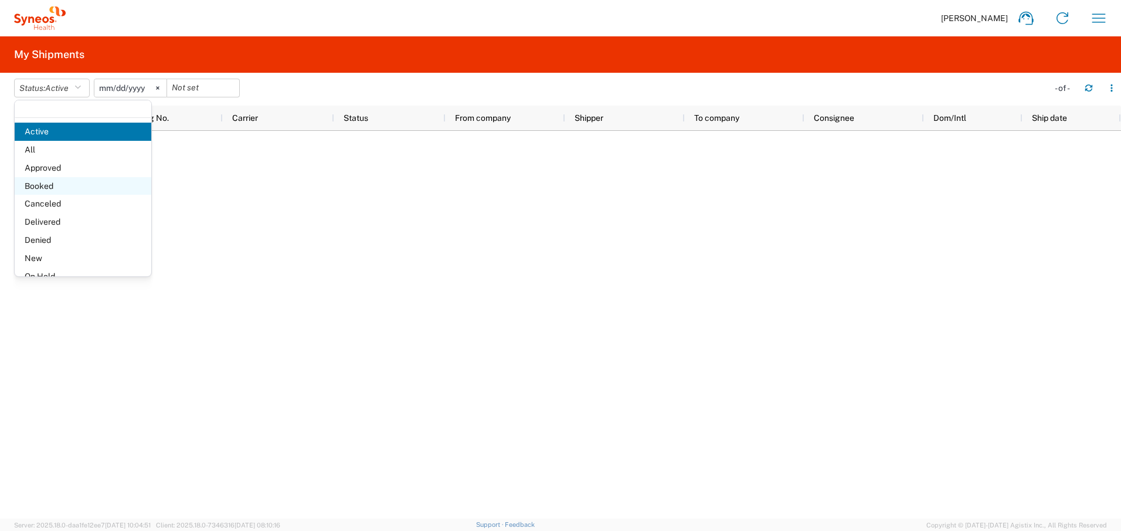
click at [57, 186] on span "Booked" at bounding box center [83, 186] width 137 height 18
